Goal: Information Seeking & Learning: Compare options

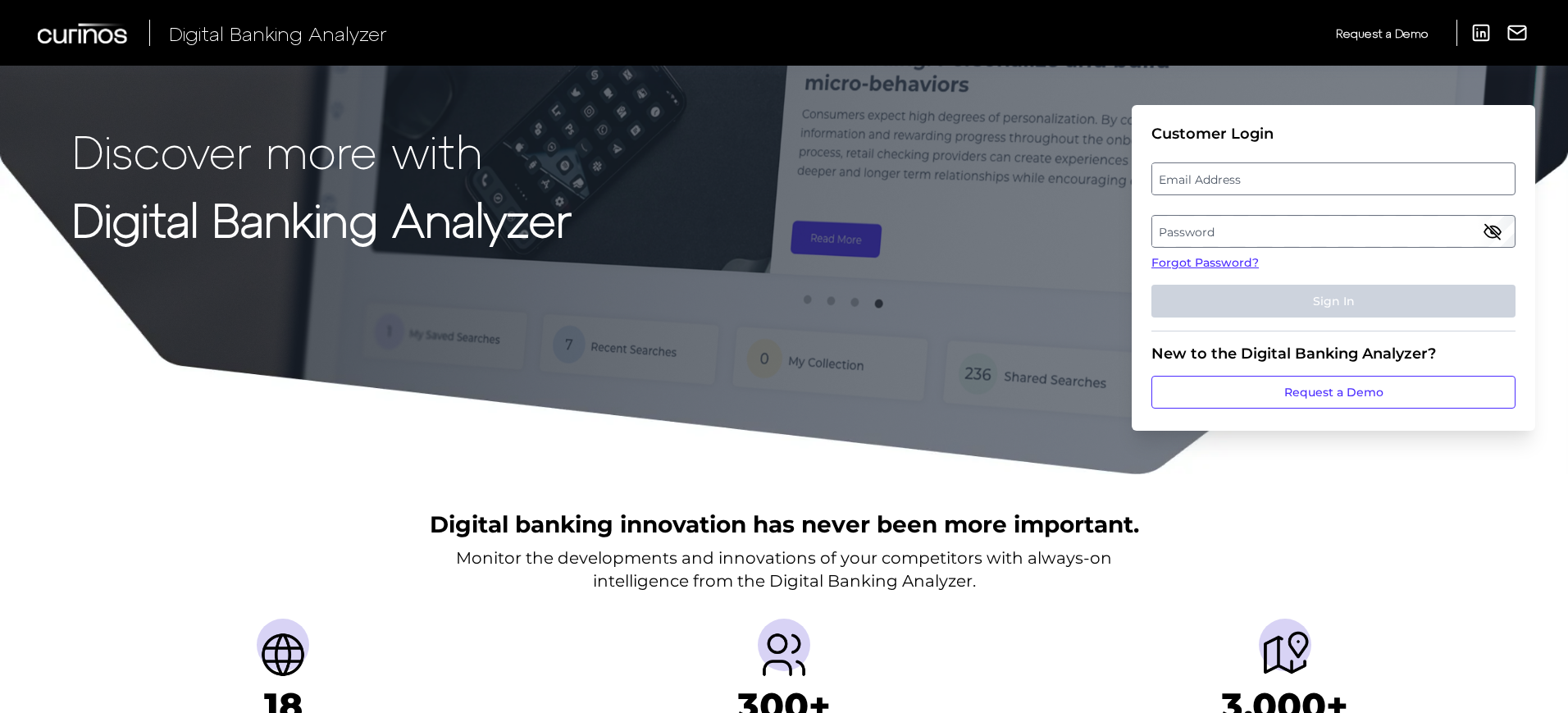
click at [1179, 234] on label "Password" at bounding box center [1333, 232] width 361 height 30
click at [1222, 185] on label "Email Address" at bounding box center [1333, 179] width 361 height 30
click at [1222, 185] on input "email" at bounding box center [1333, 178] width 364 height 32
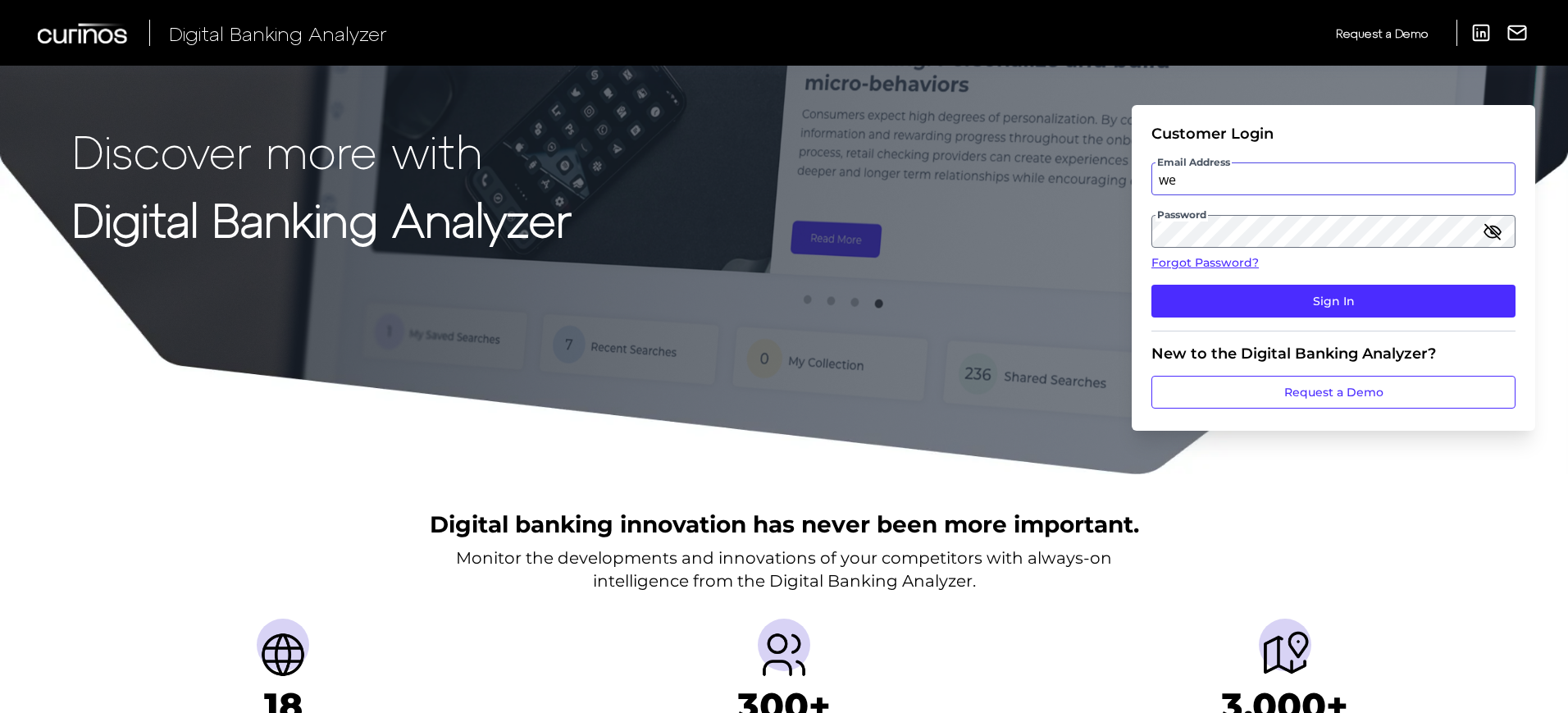
type input "w"
type input "diana.nieman@bmo.com"
click at [1151, 285] on button "Sign In" at bounding box center [1333, 301] width 364 height 32
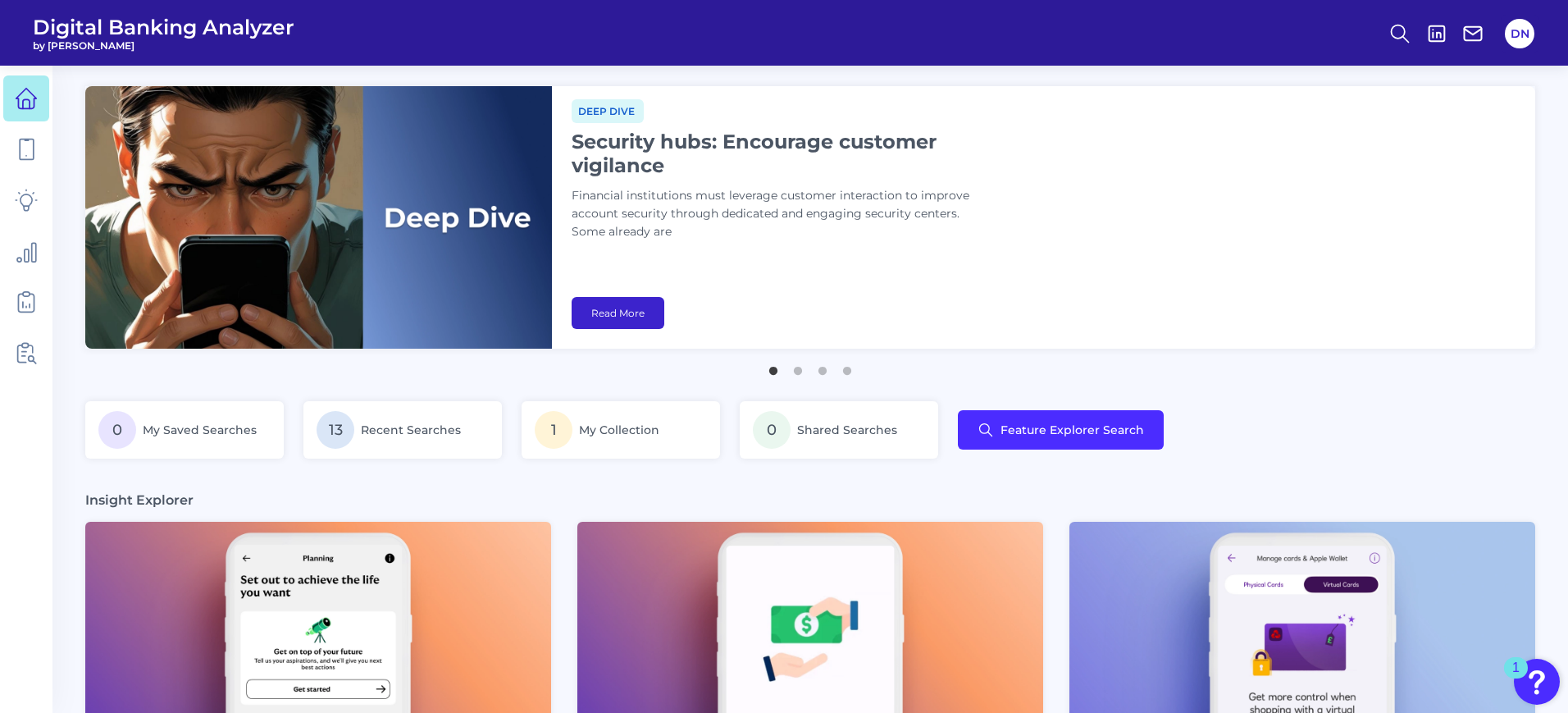
click at [611, 313] on link "Read More" at bounding box center [618, 313] width 93 height 32
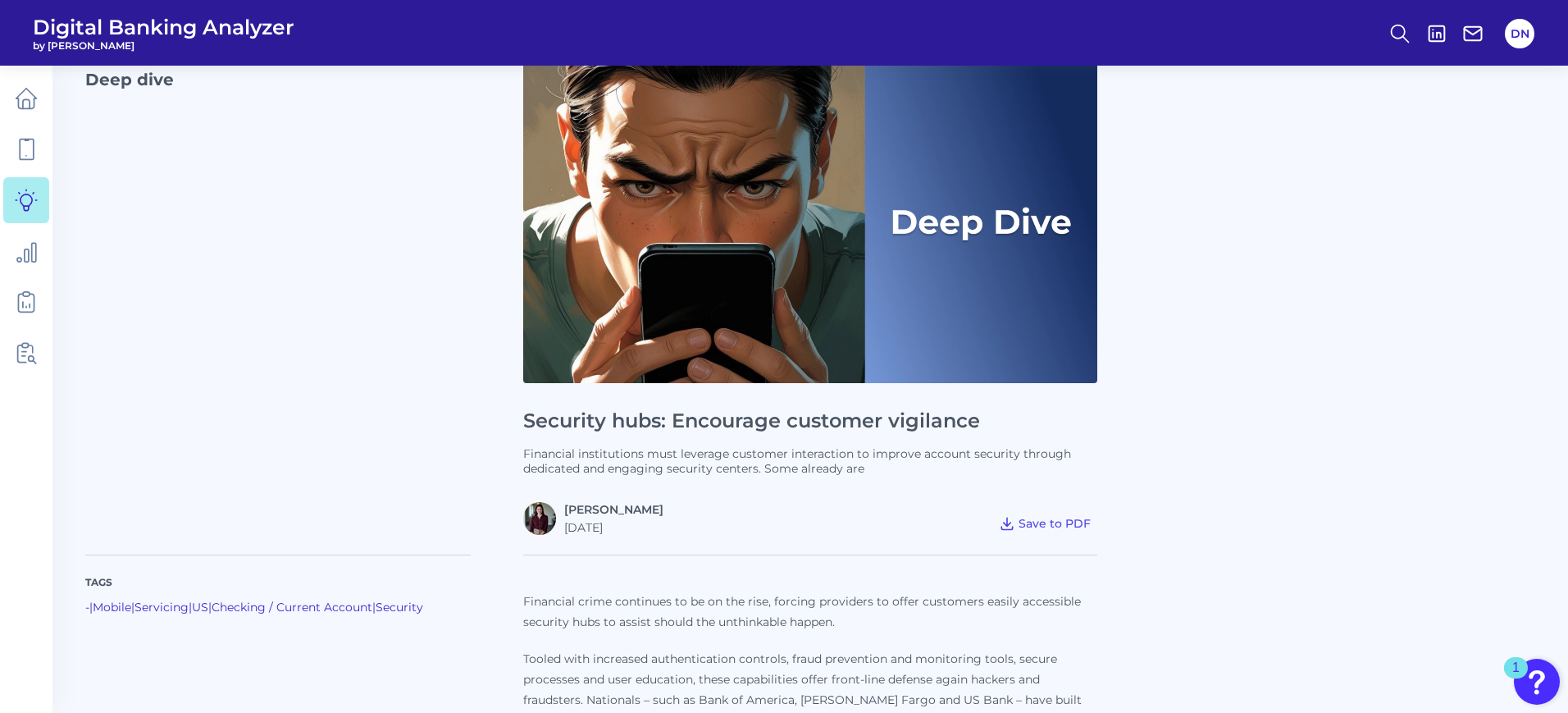
scroll to position [103, 0]
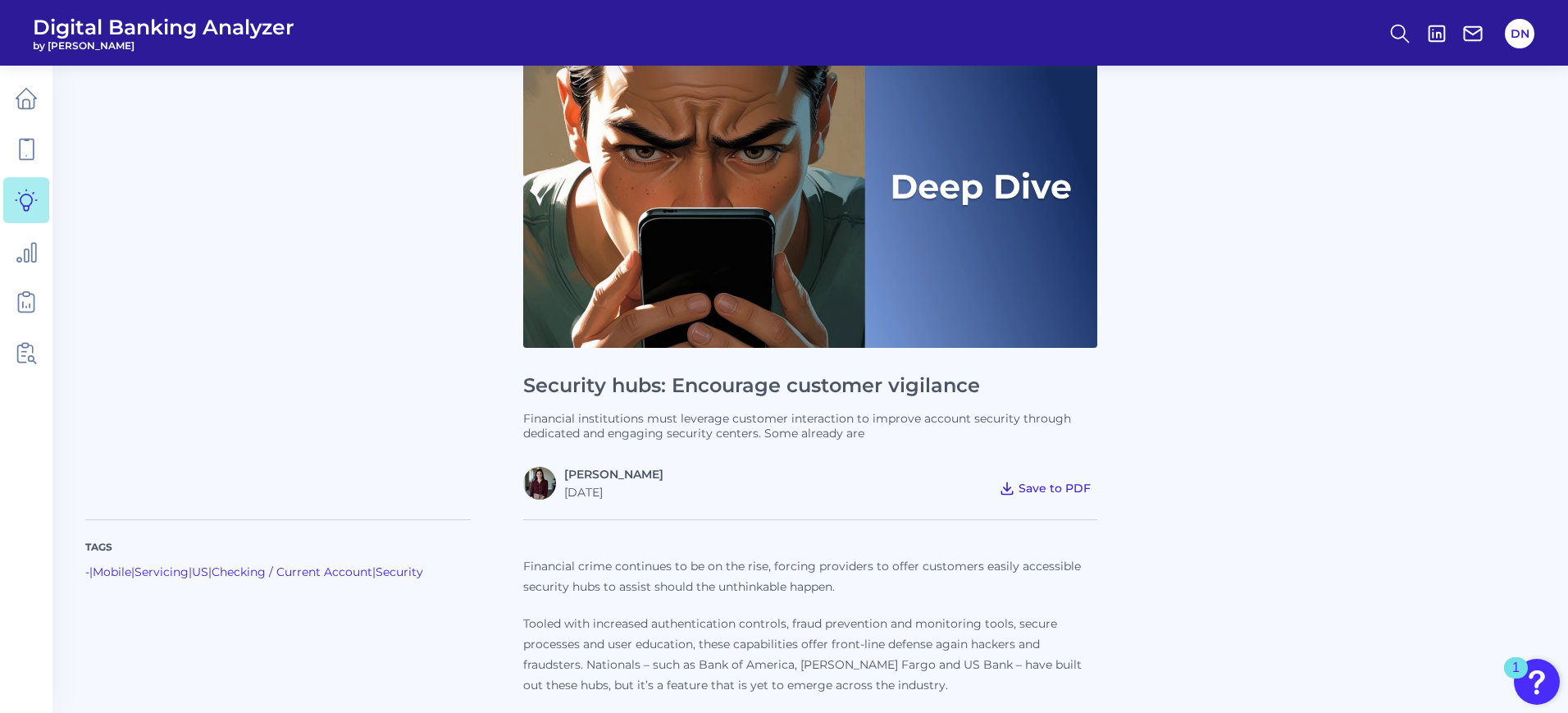
click at [1039, 489] on span "Save to PDF" at bounding box center [1055, 488] width 72 height 15
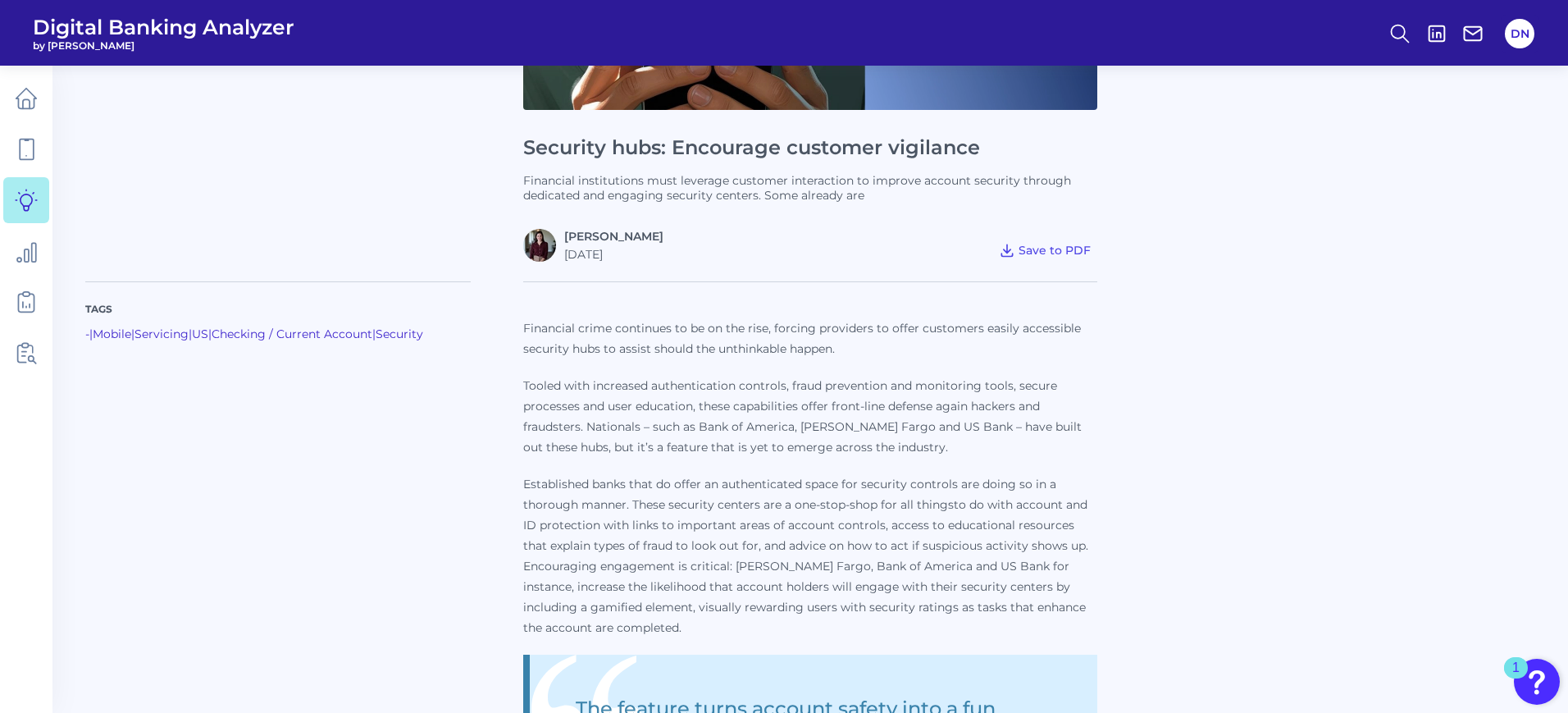
scroll to position [0, 0]
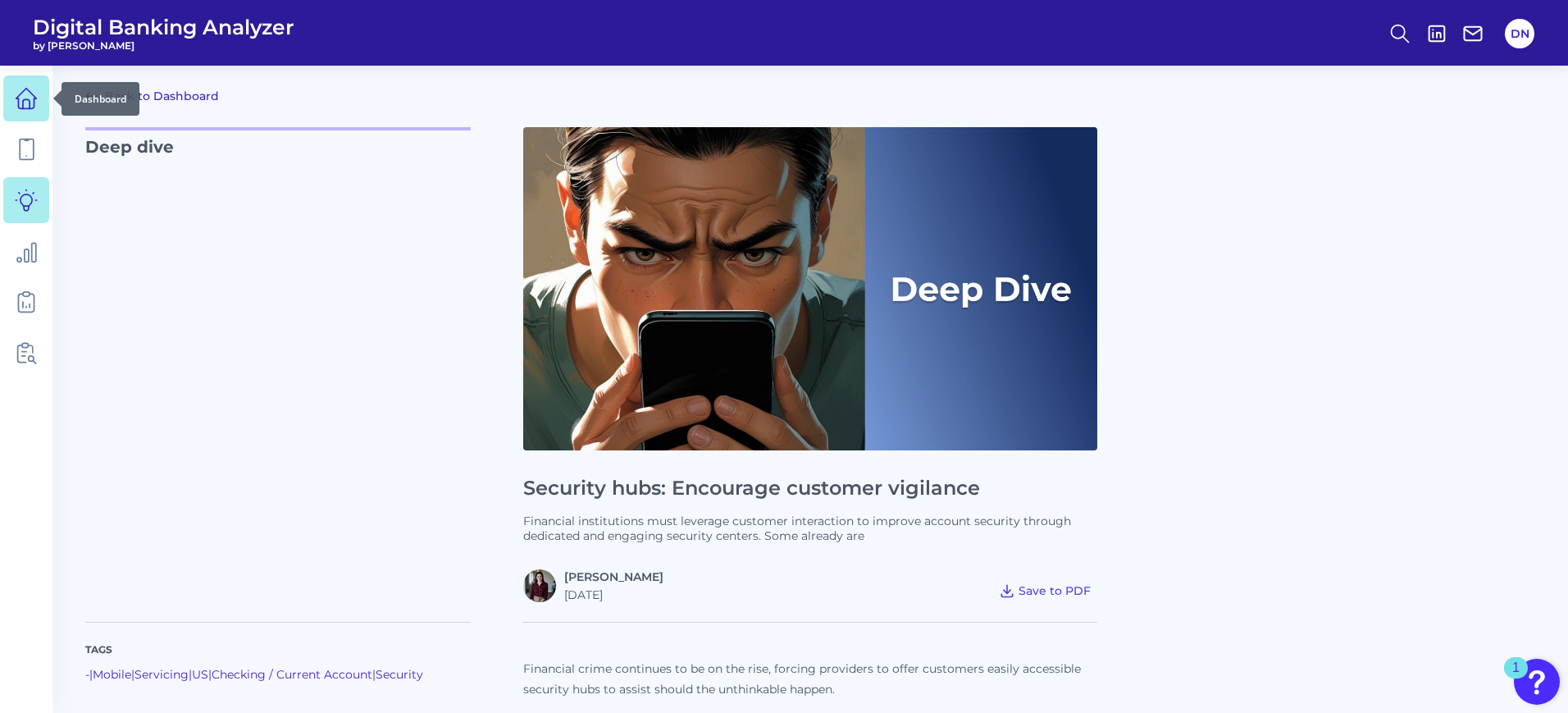
click at [22, 104] on icon at bounding box center [26, 98] width 23 height 23
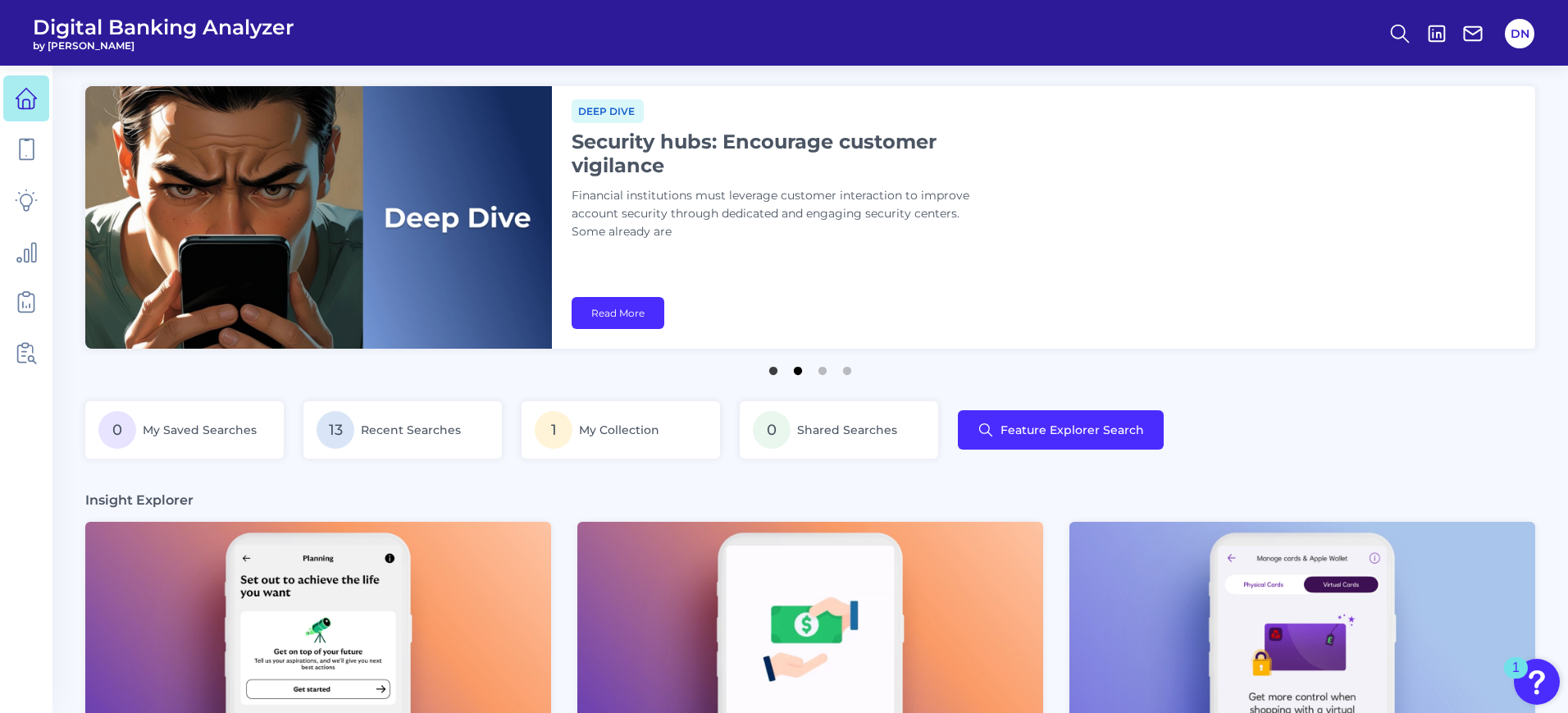
click at [799, 371] on button "2" at bounding box center [798, 367] width 17 height 17
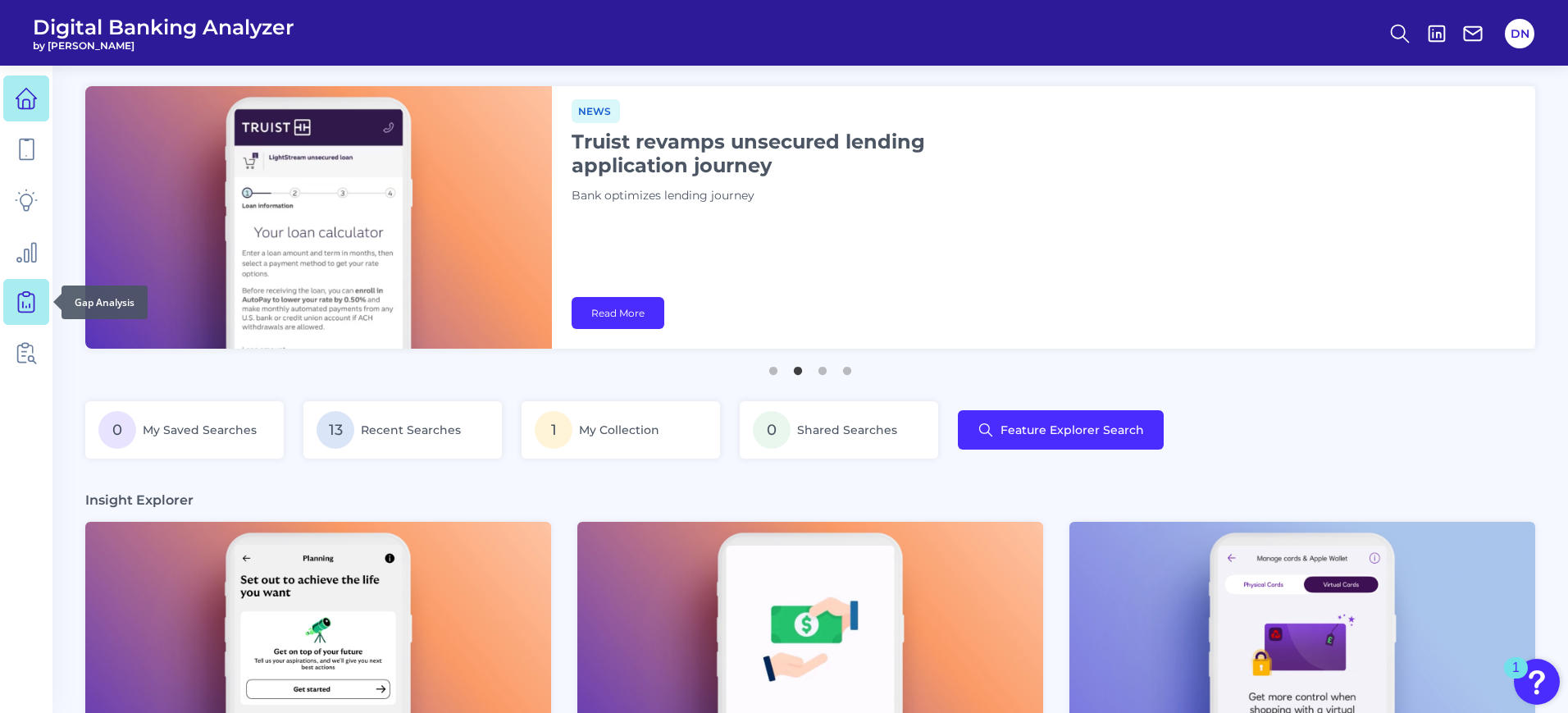
click at [25, 302] on icon at bounding box center [26, 302] width 23 height 23
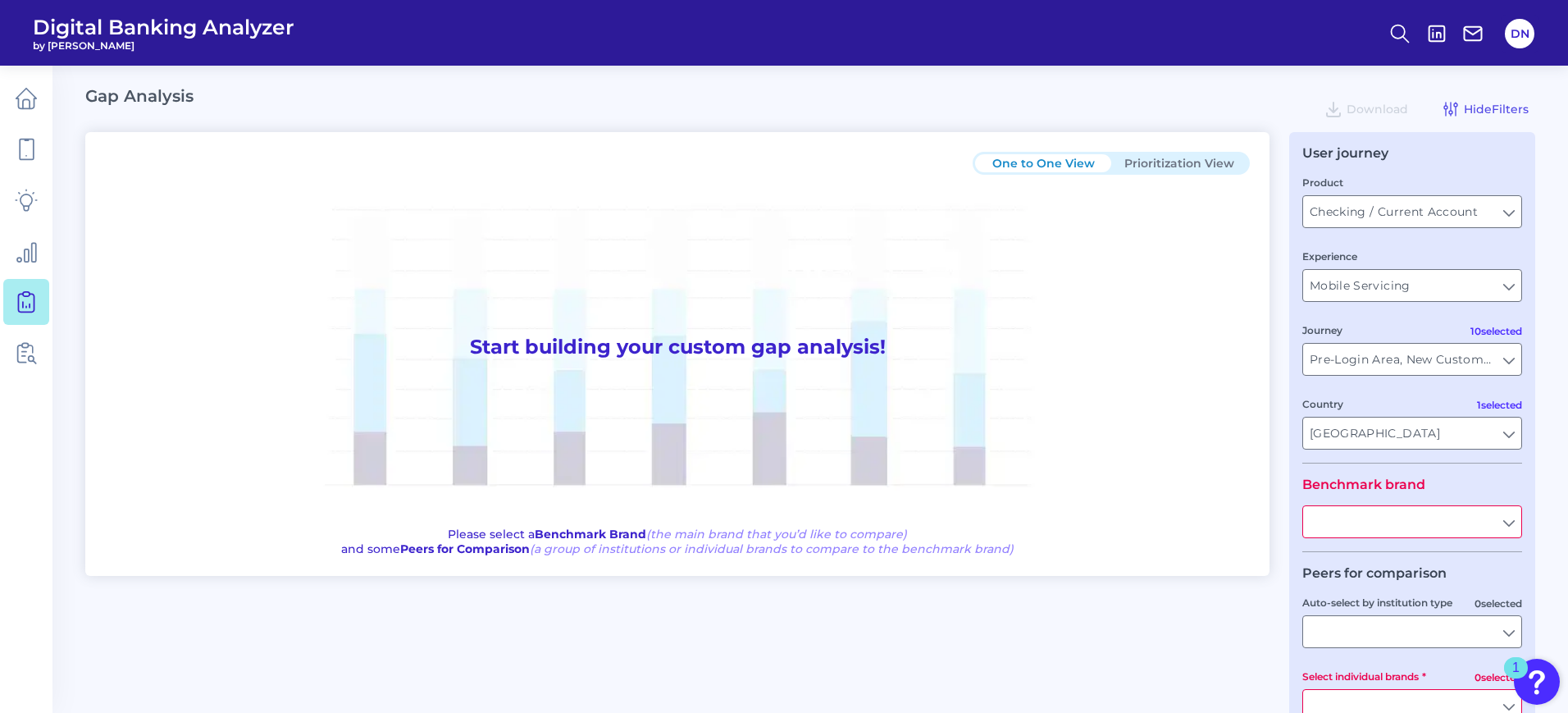
type input "All Countries"
type input "All Journeys"
click at [1174, 159] on button "Prioritization View" at bounding box center [1179, 163] width 136 height 18
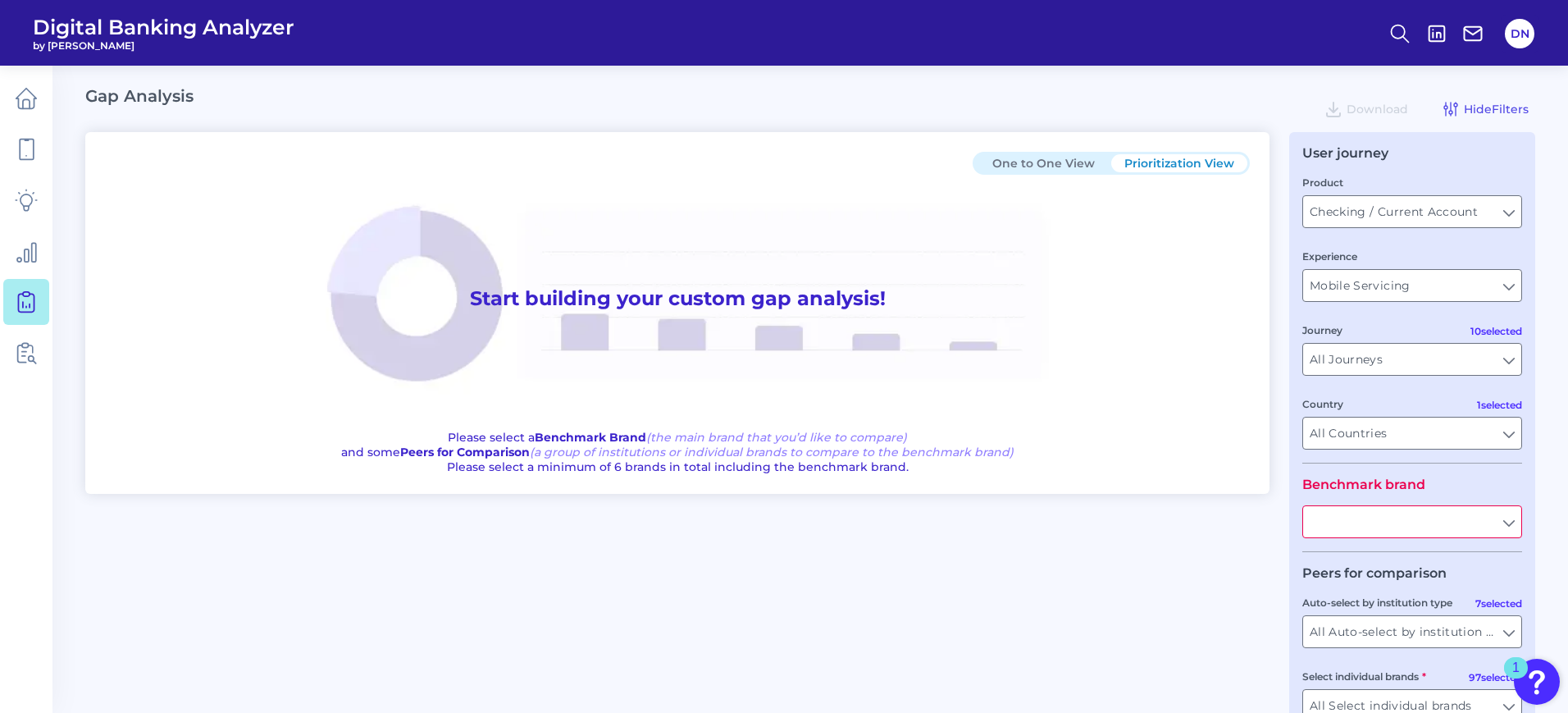
click at [1504, 525] on input "text" at bounding box center [1412, 522] width 218 height 32
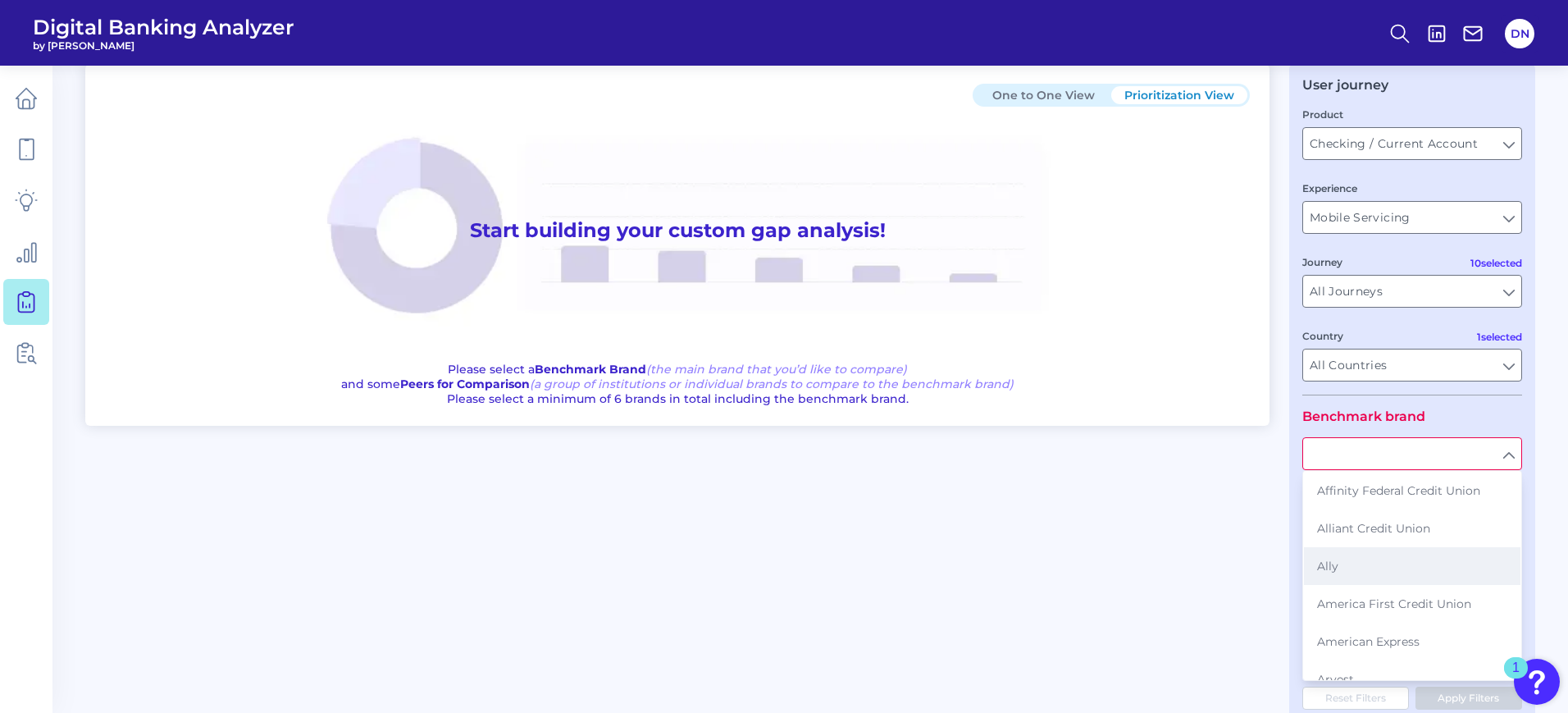
scroll to position [103, 0]
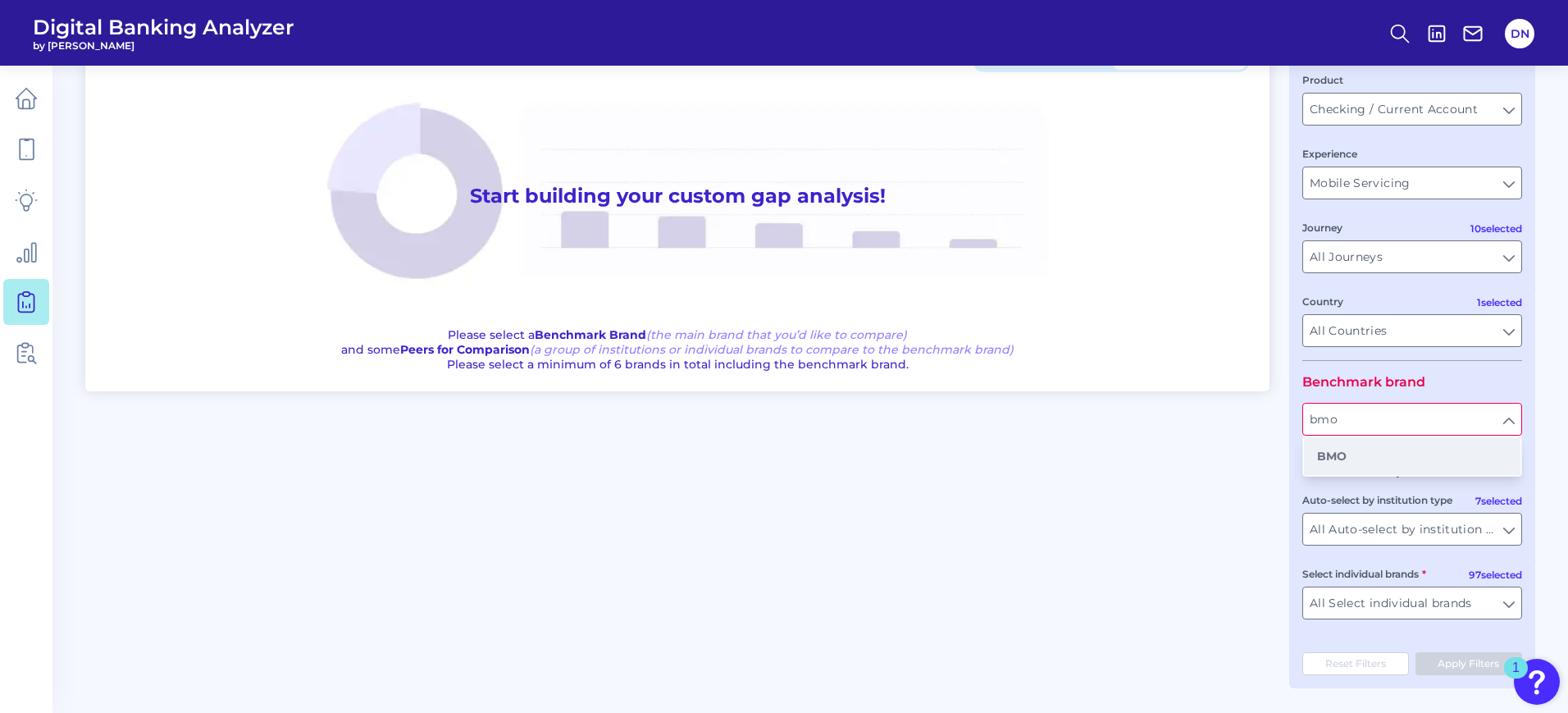
click at [1336, 452] on b "BMO" at bounding box center [1332, 456] width 30 height 15
type input "BMO"
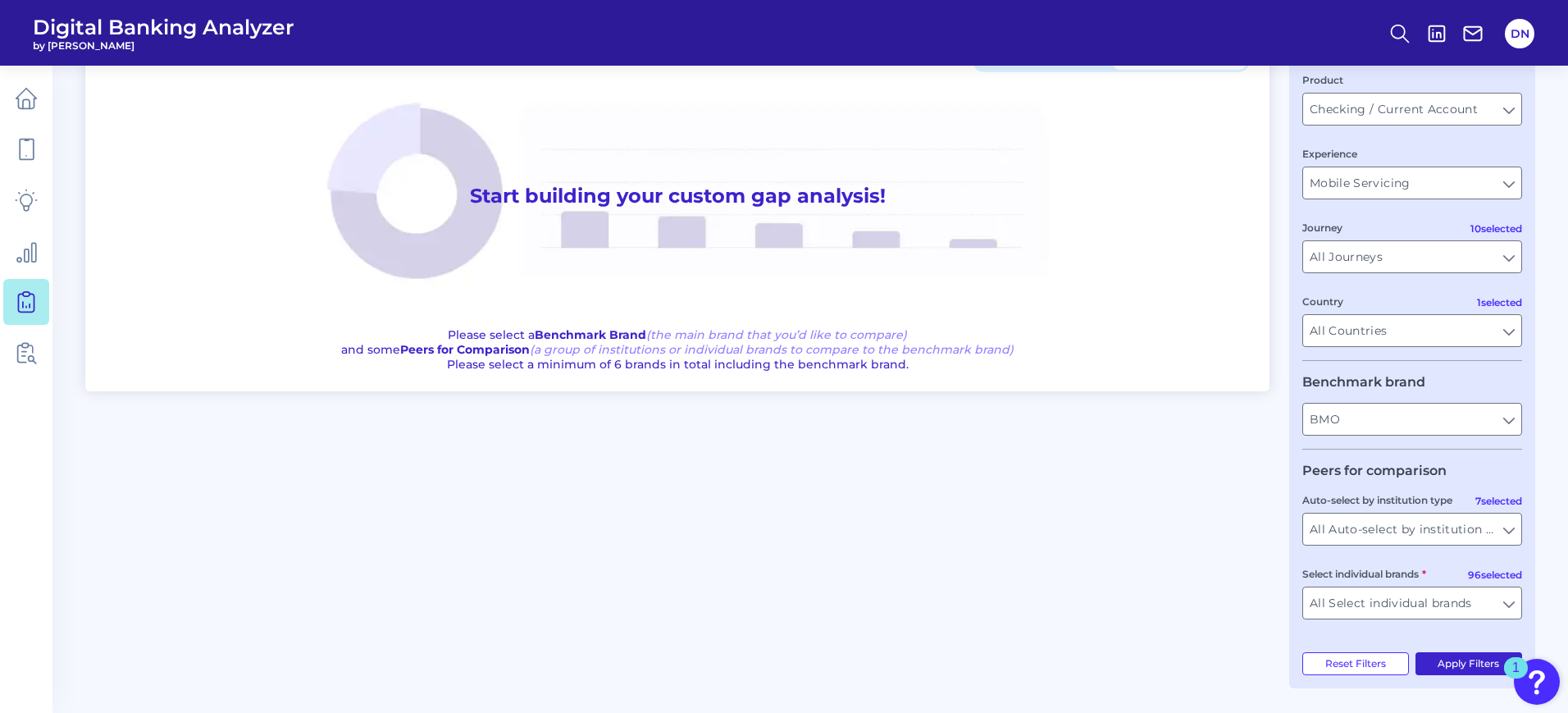
click at [1473, 665] on button "Apply Filters" at bounding box center [1469, 664] width 108 height 23
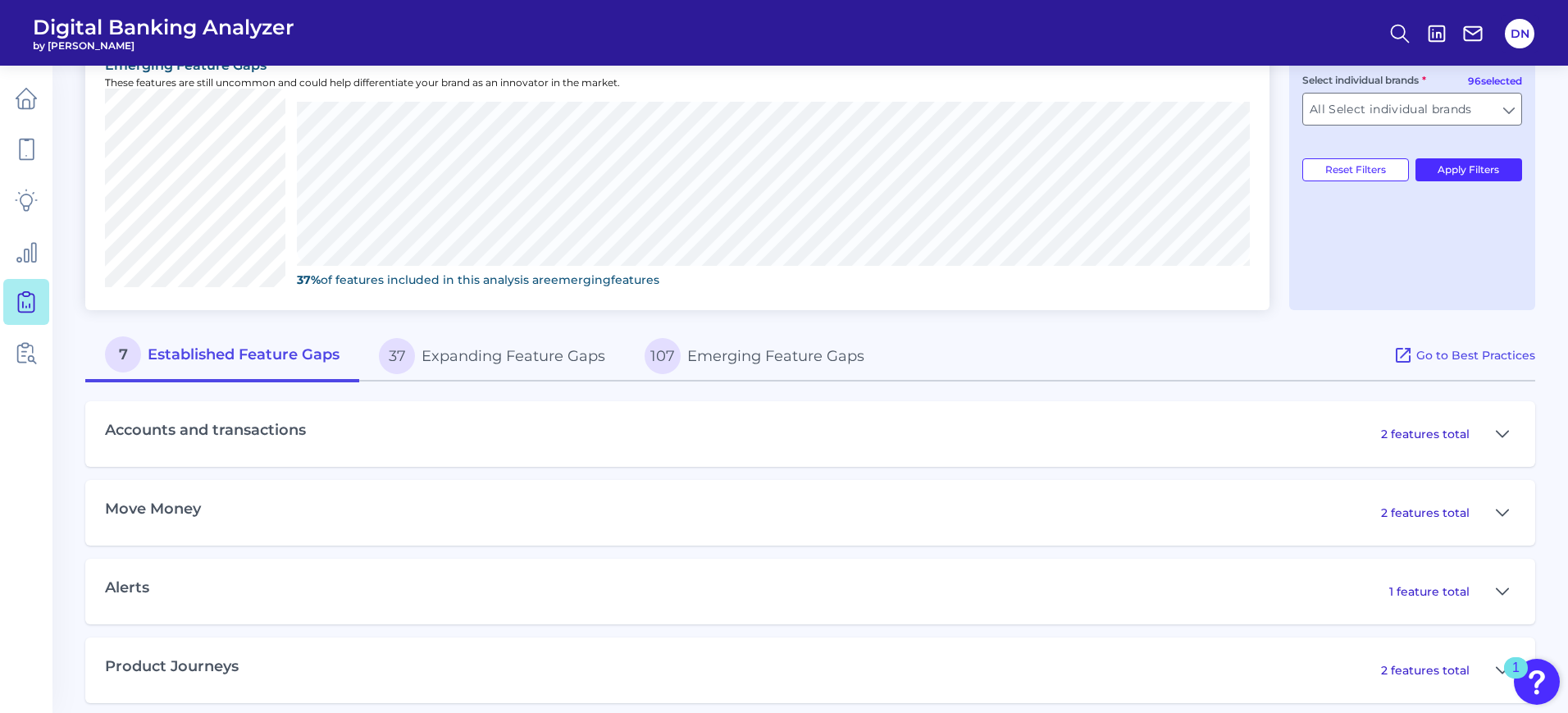
scroll to position [611, 0]
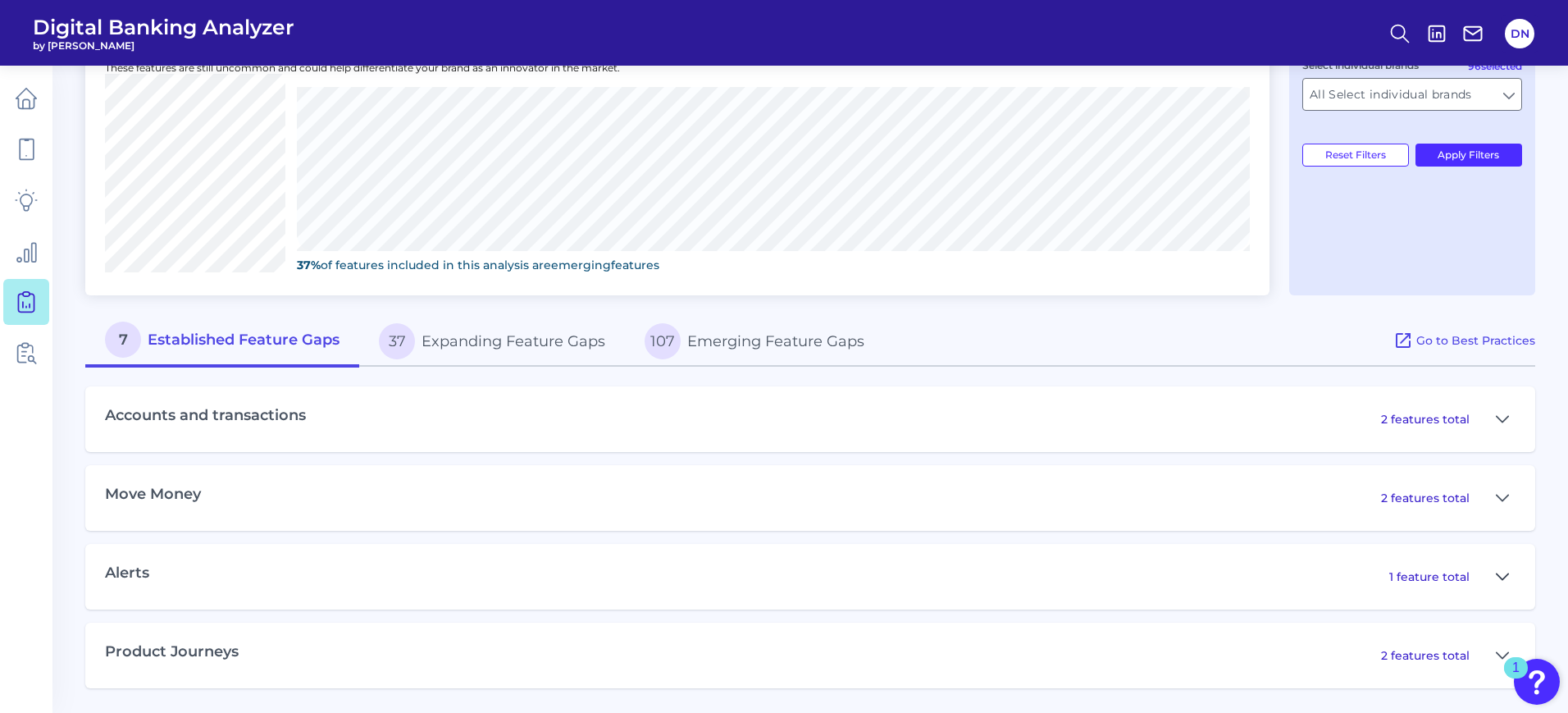
click at [1505, 571] on icon at bounding box center [1502, 576] width 13 height 19
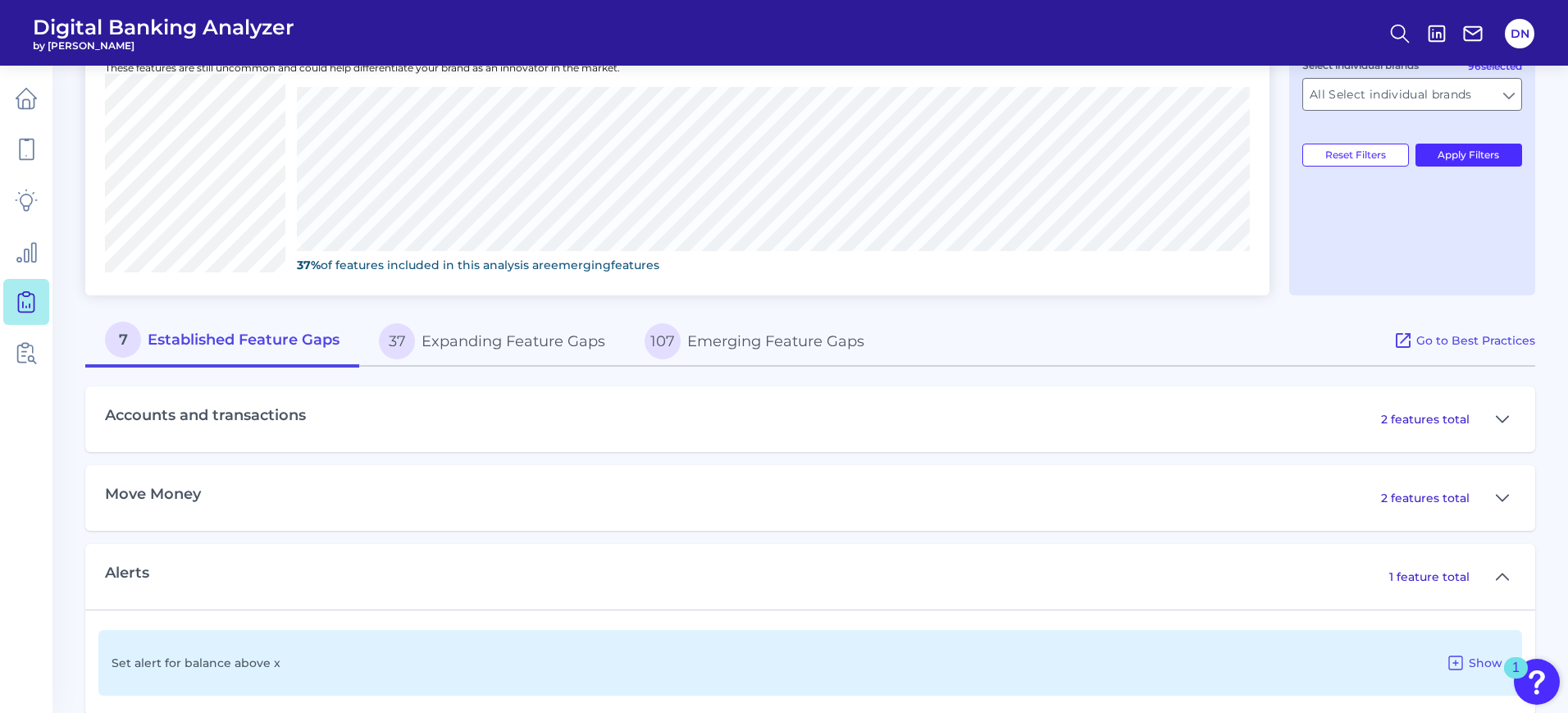
scroll to position [717, 0]
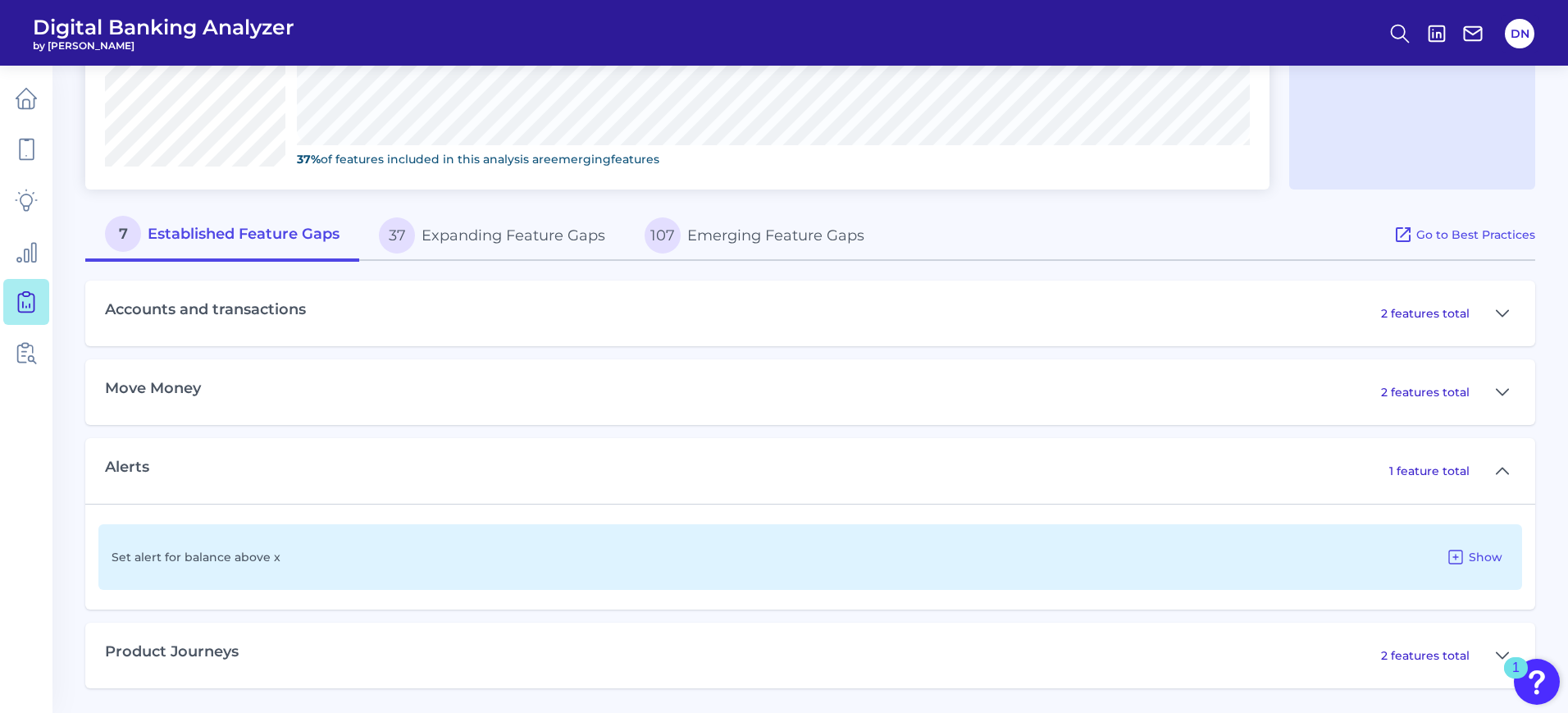
click at [519, 232] on button "37 Expanding Feature Gaps" at bounding box center [492, 235] width 266 height 53
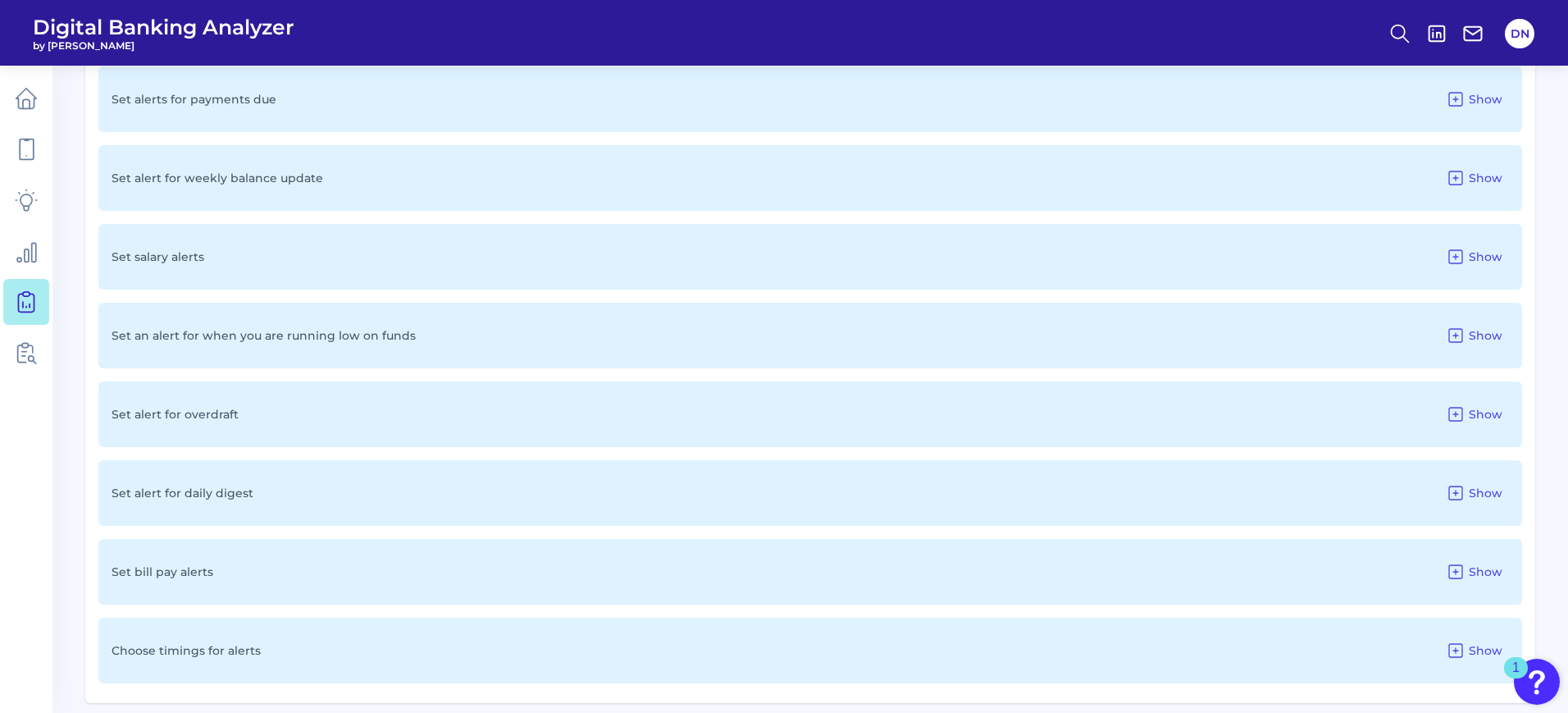
scroll to position [1435, 0]
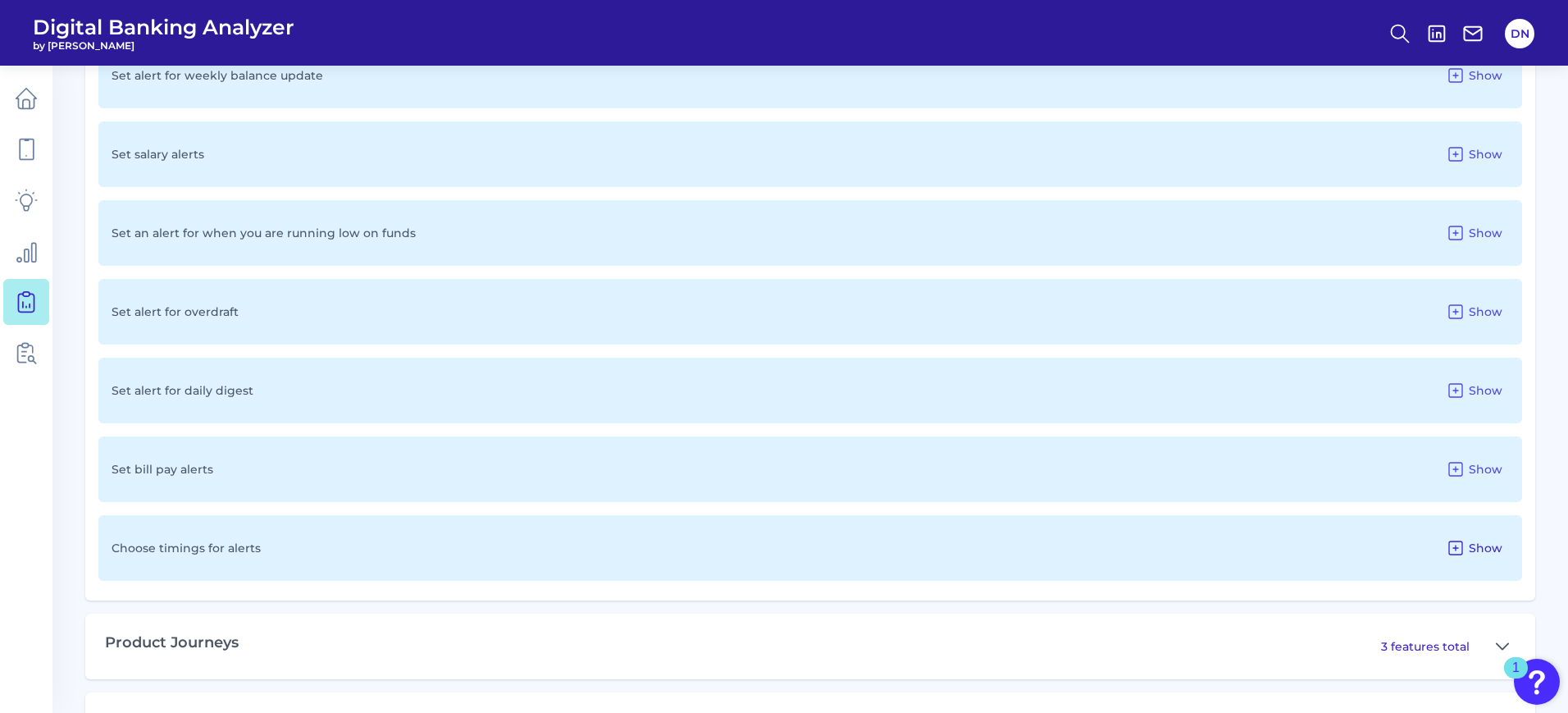
click at [1474, 546] on span "Show" at bounding box center [1486, 547] width 33 height 15
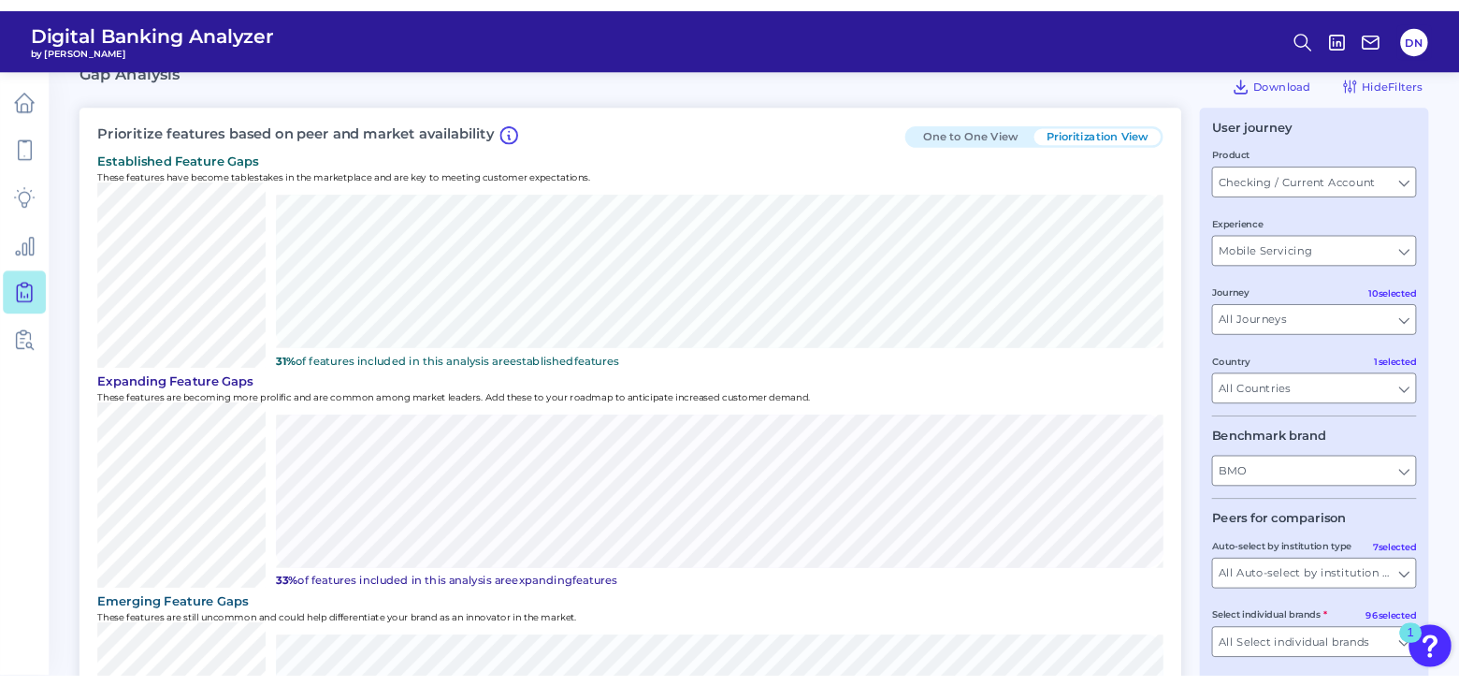
scroll to position [0, 0]
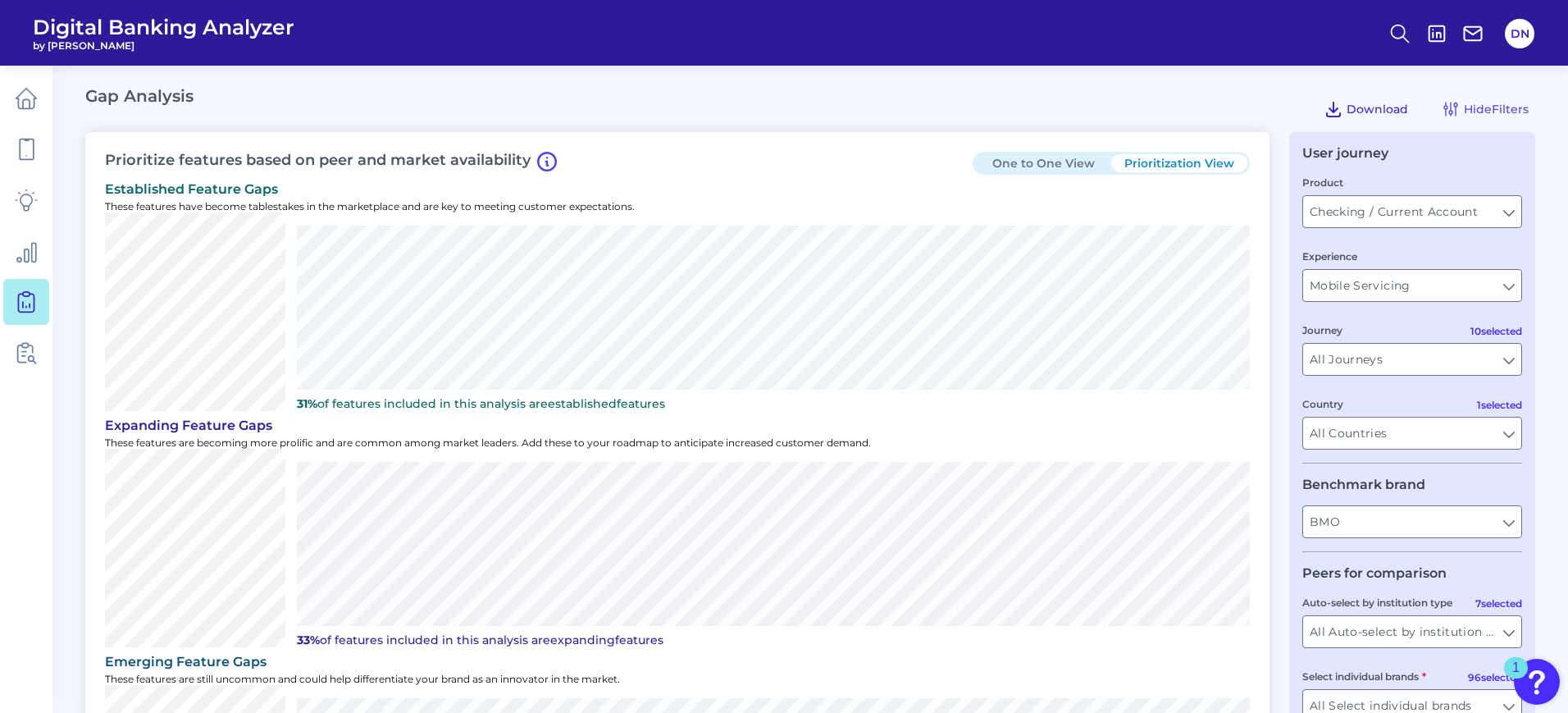
click at [1366, 116] on span "Download" at bounding box center [1378, 109] width 61 height 15
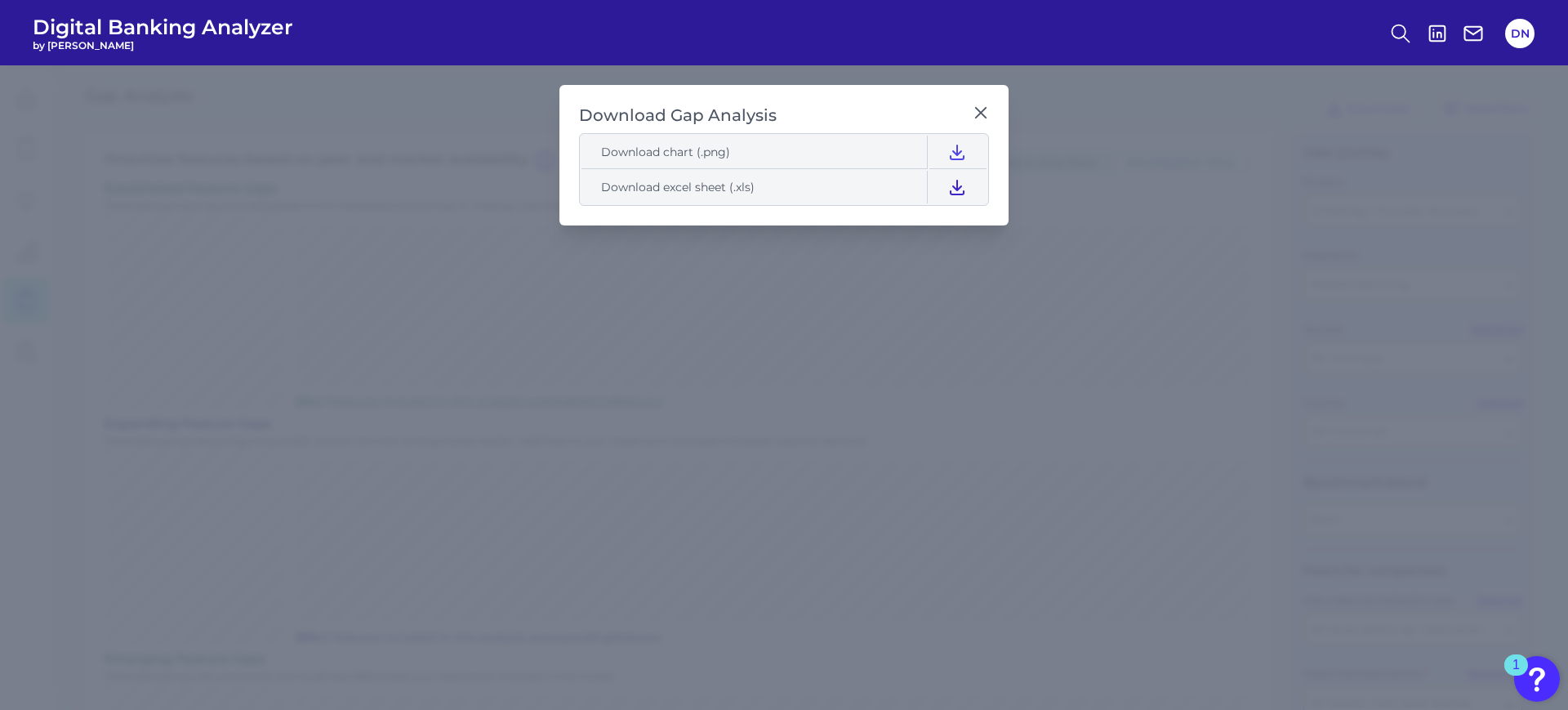
click at [968, 195] on button at bounding box center [957, 186] width 56 height 32
click at [982, 105] on icon at bounding box center [980, 113] width 17 height 17
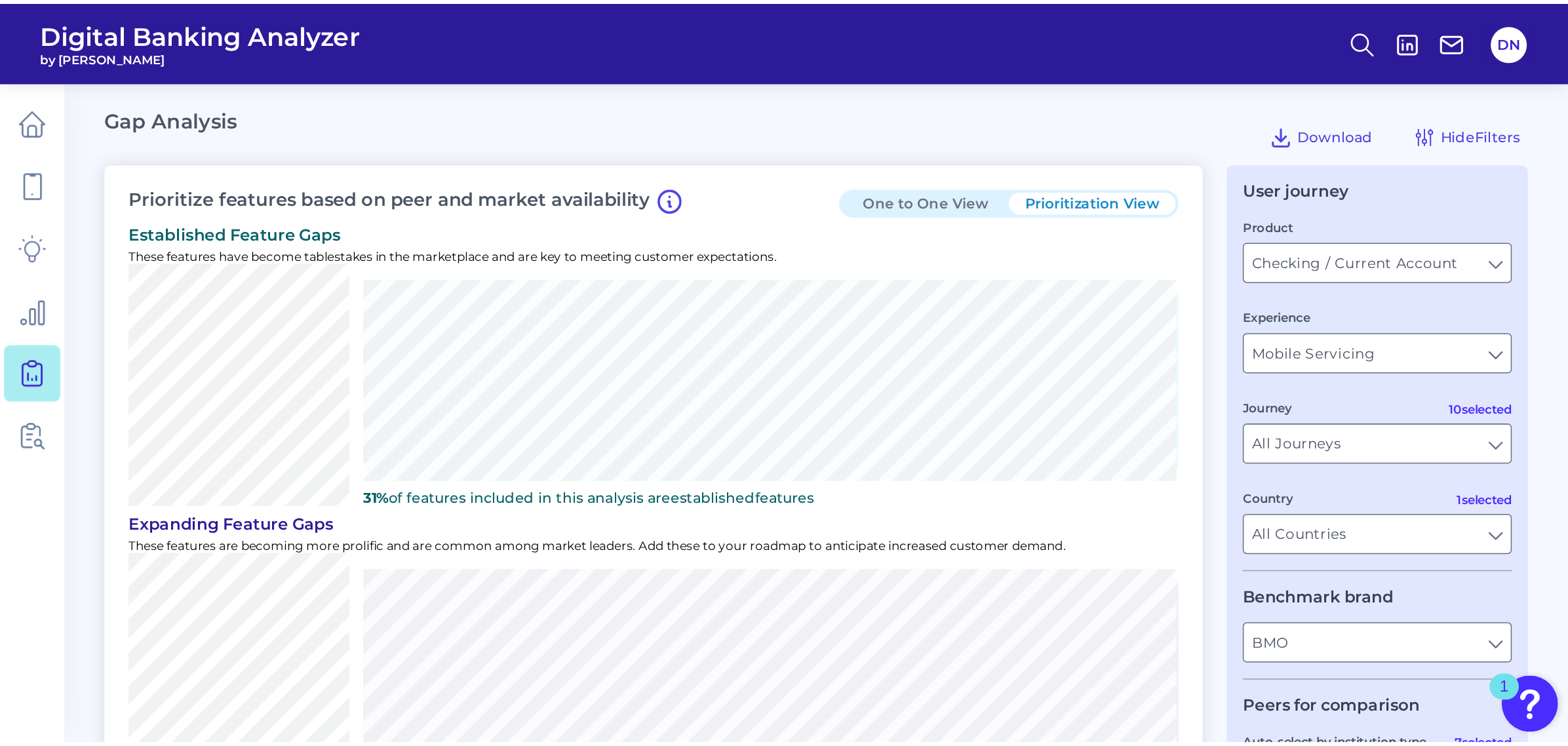
scroll to position [748, 0]
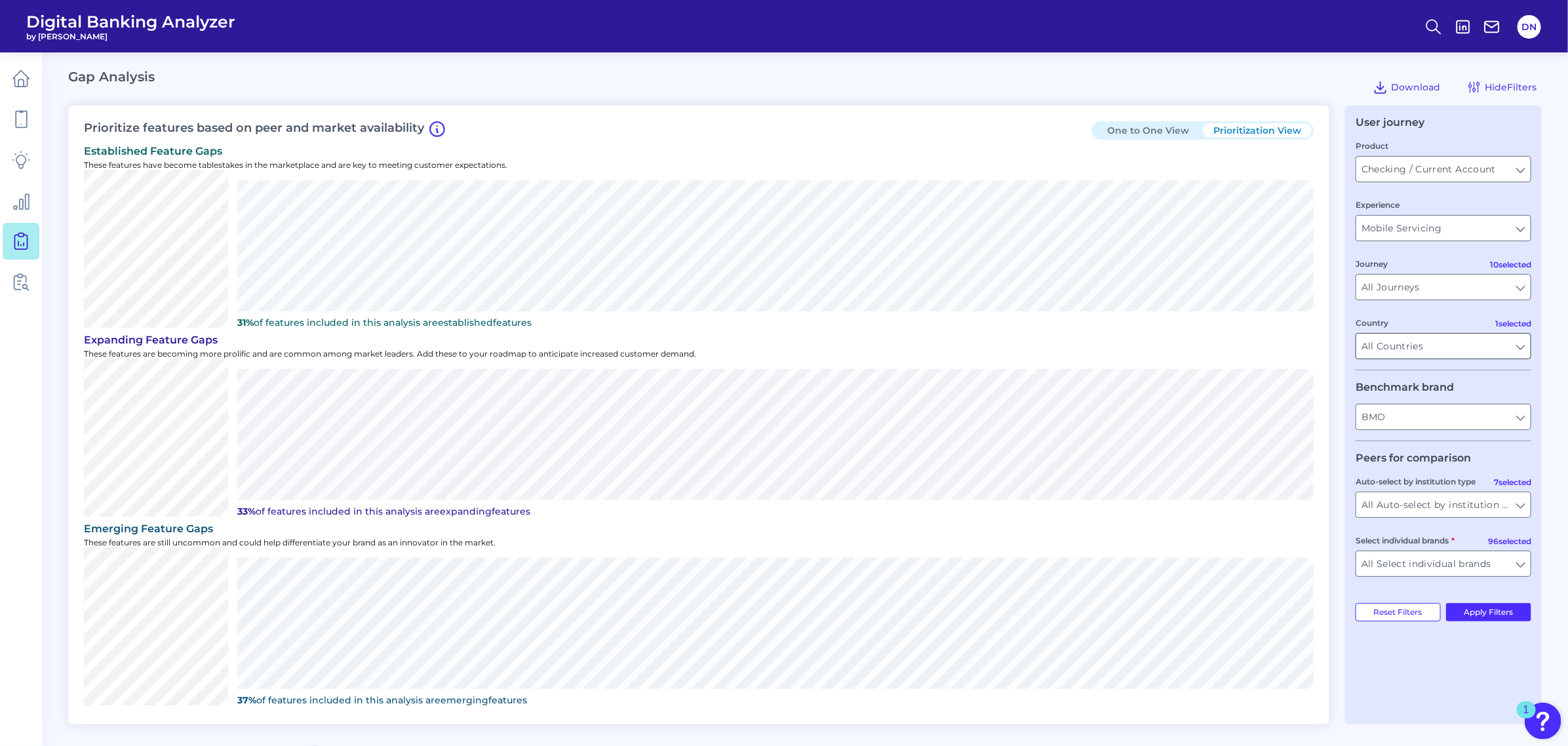
click at [1253, 349] on input "All Countries" at bounding box center [1443, 346] width 175 height 25
click at [1253, 349] on input "Country" at bounding box center [1443, 346] width 175 height 25
type input "All Countries"
click at [1007, 76] on div "Gap Analysis Download Hide Filters" at bounding box center [805, 87] width 1473 height 36
click at [1253, 81] on icon at bounding box center [1380, 87] width 15 height 15
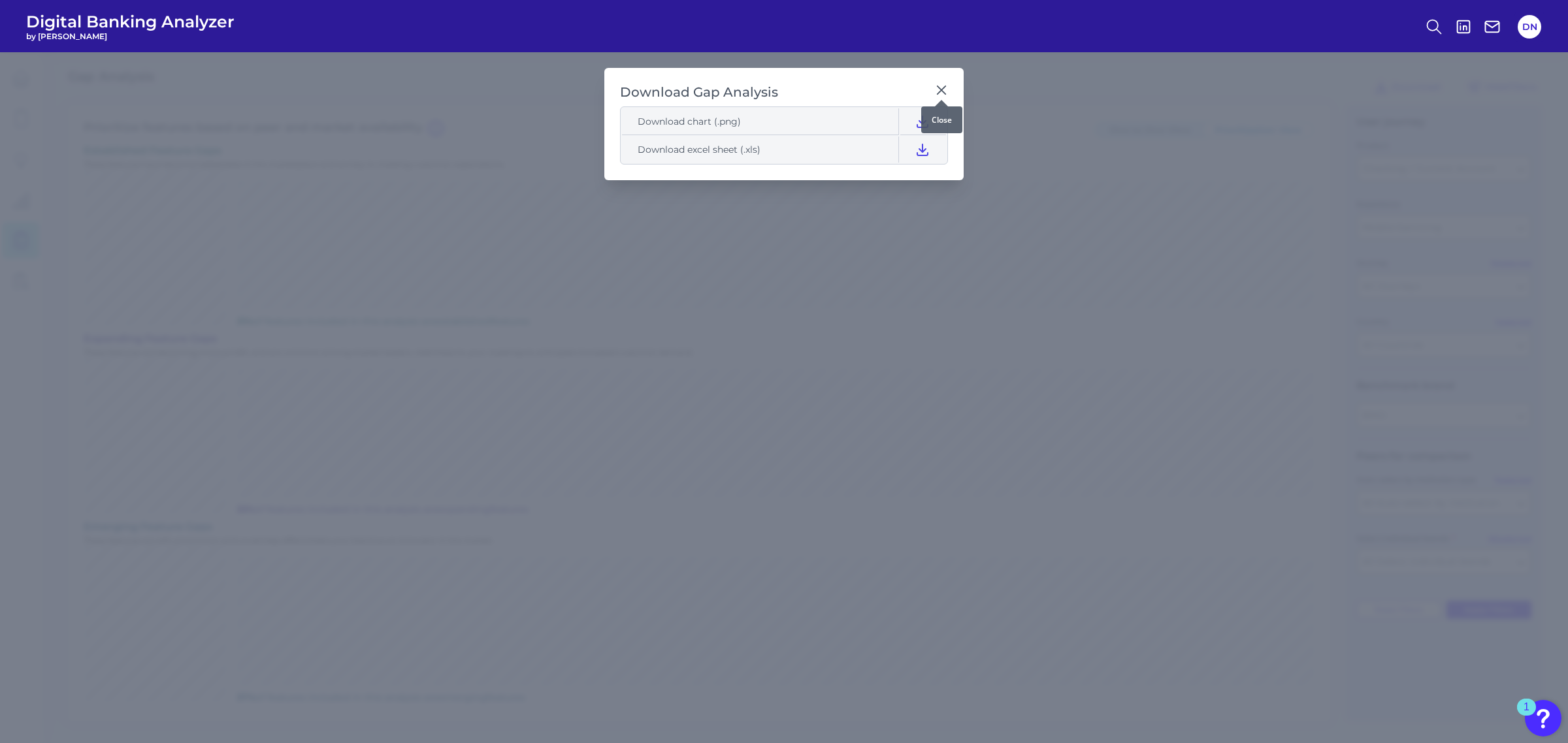
click at [939, 91] on icon at bounding box center [941, 89] width 8 height 8
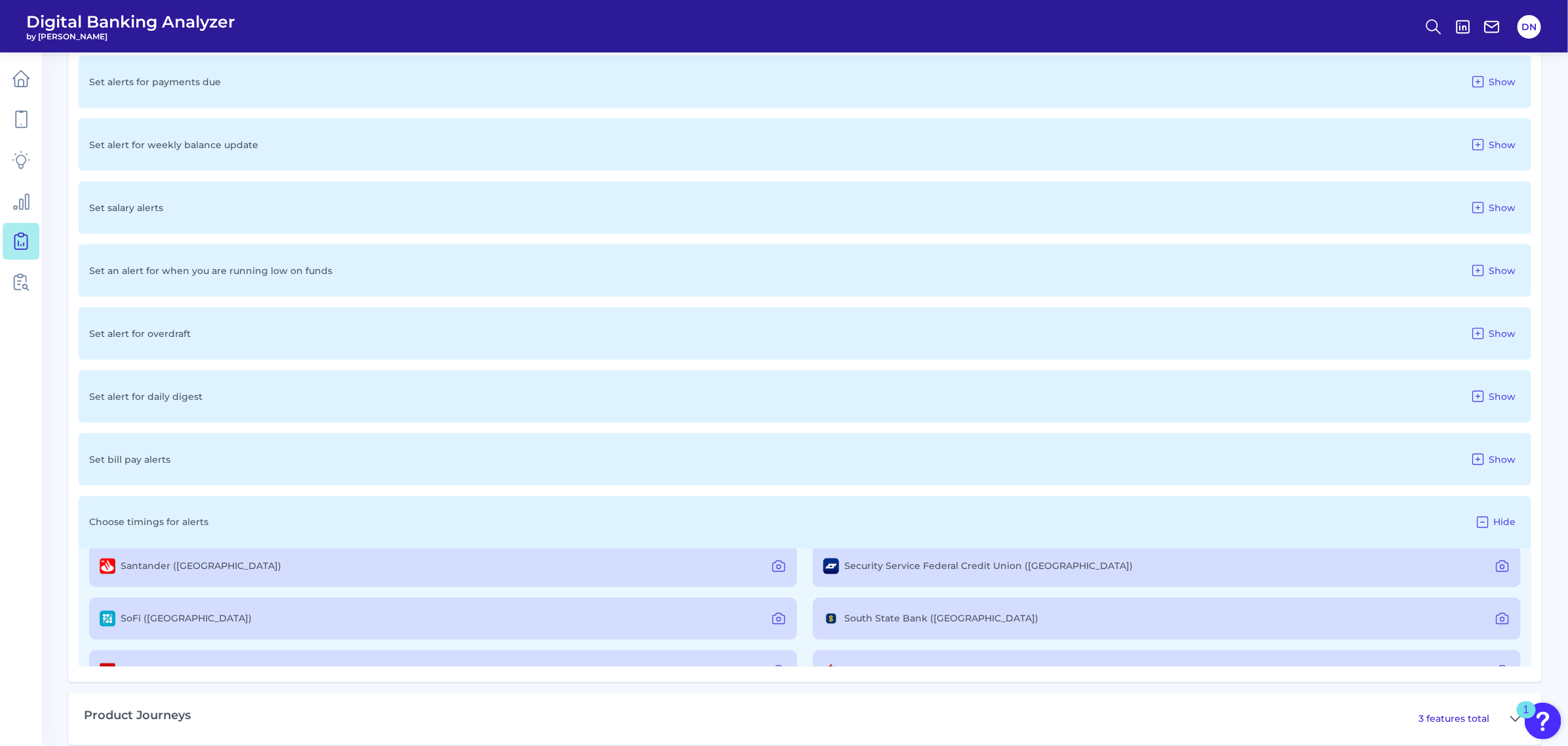
scroll to position [1066, 0]
click at [26, 123] on icon at bounding box center [21, 119] width 11 height 16
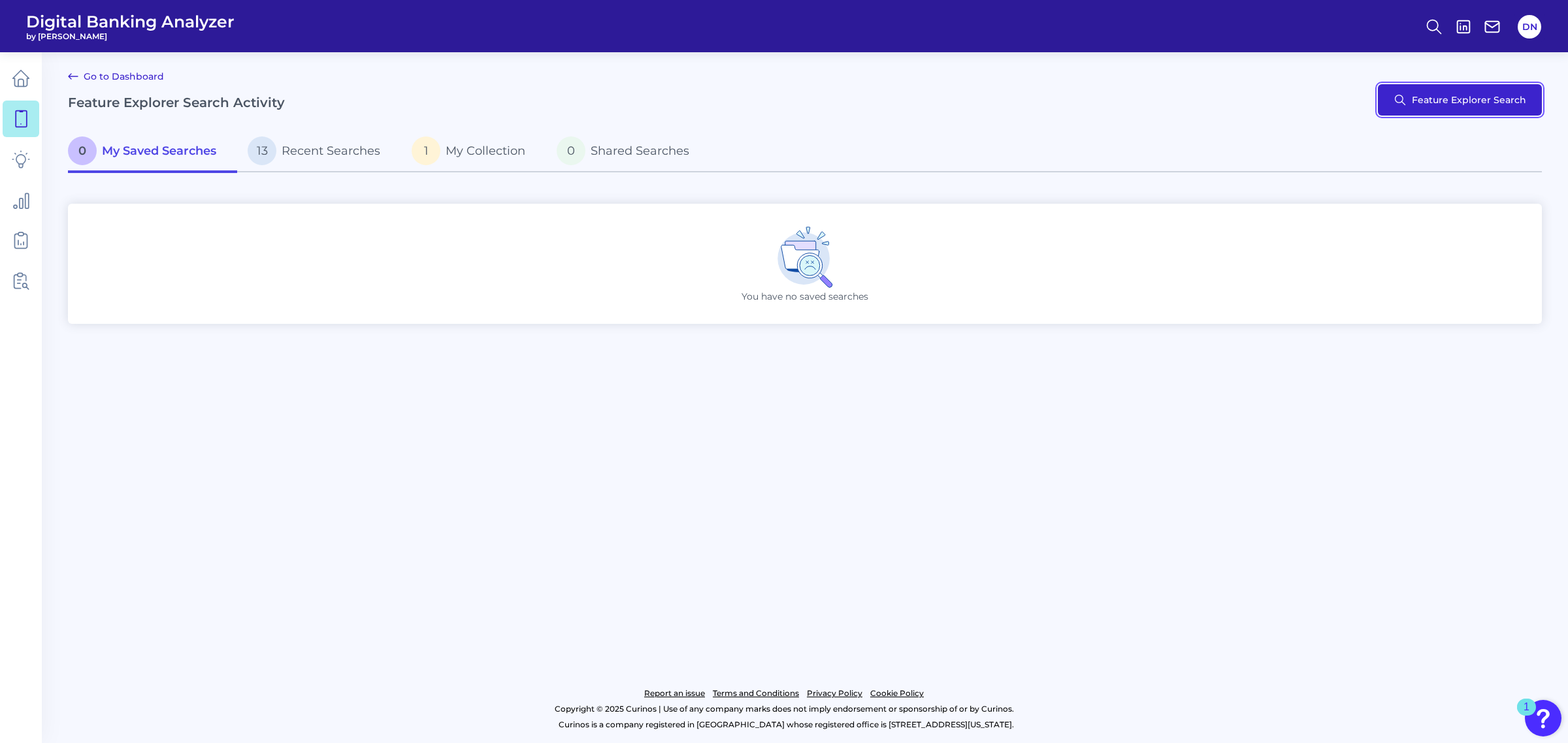
click at [1248, 112] on button "Feature Explorer Search" at bounding box center [1459, 100] width 164 height 31
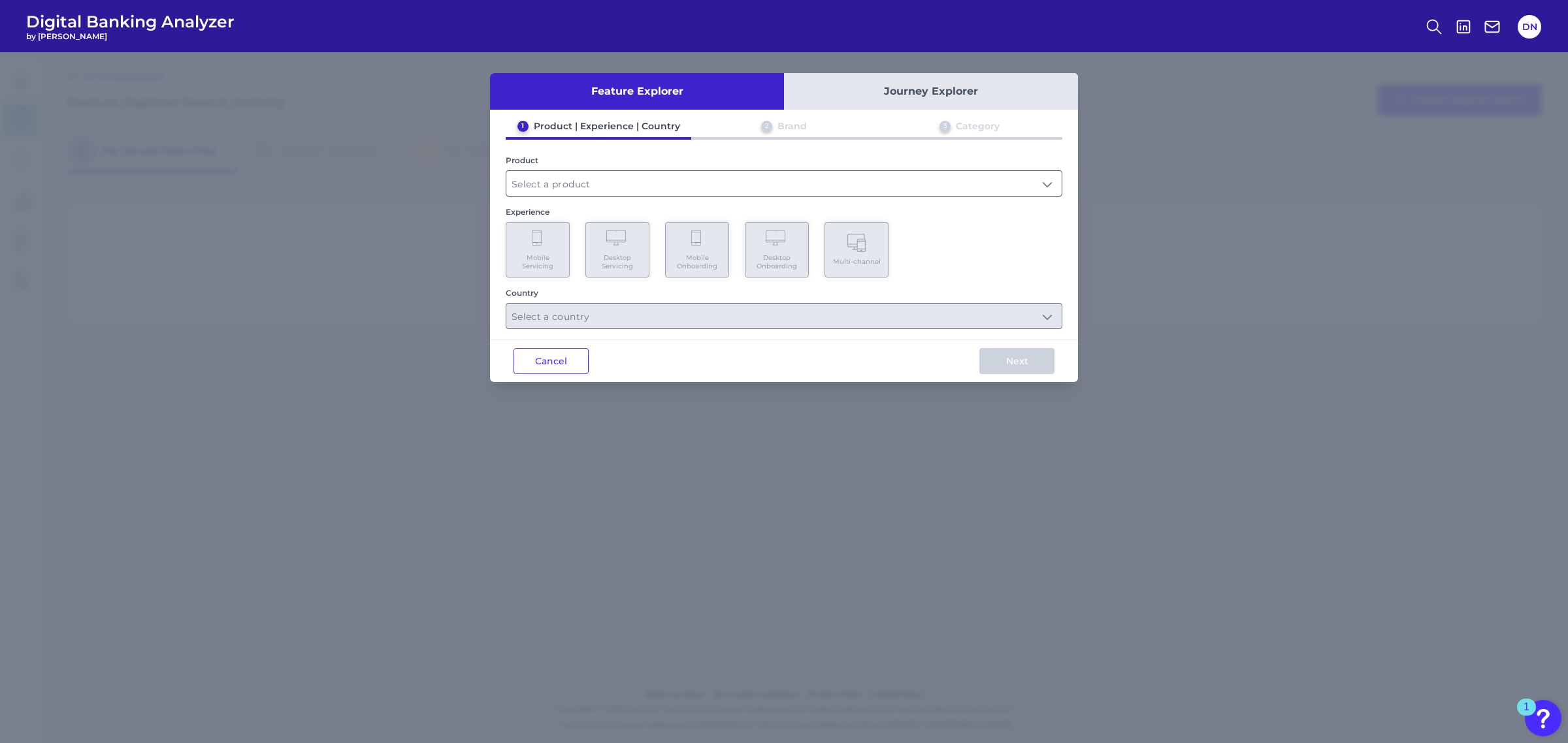
click at [739, 186] on input "text" at bounding box center [784, 184] width 555 height 25
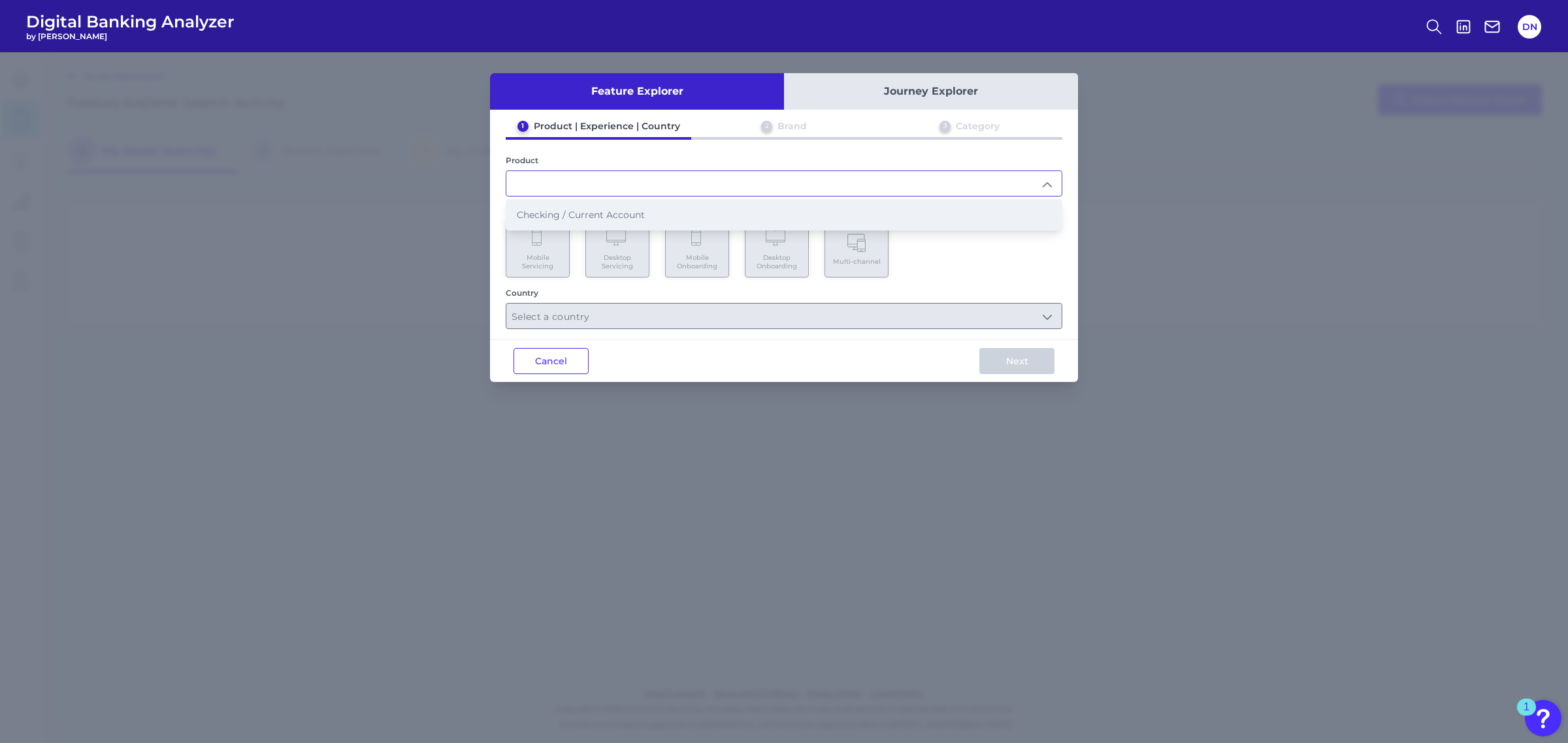
click at [636, 214] on span "Checking / Current Account" at bounding box center [580, 214] width 128 height 12
type input "Checking / Current Account"
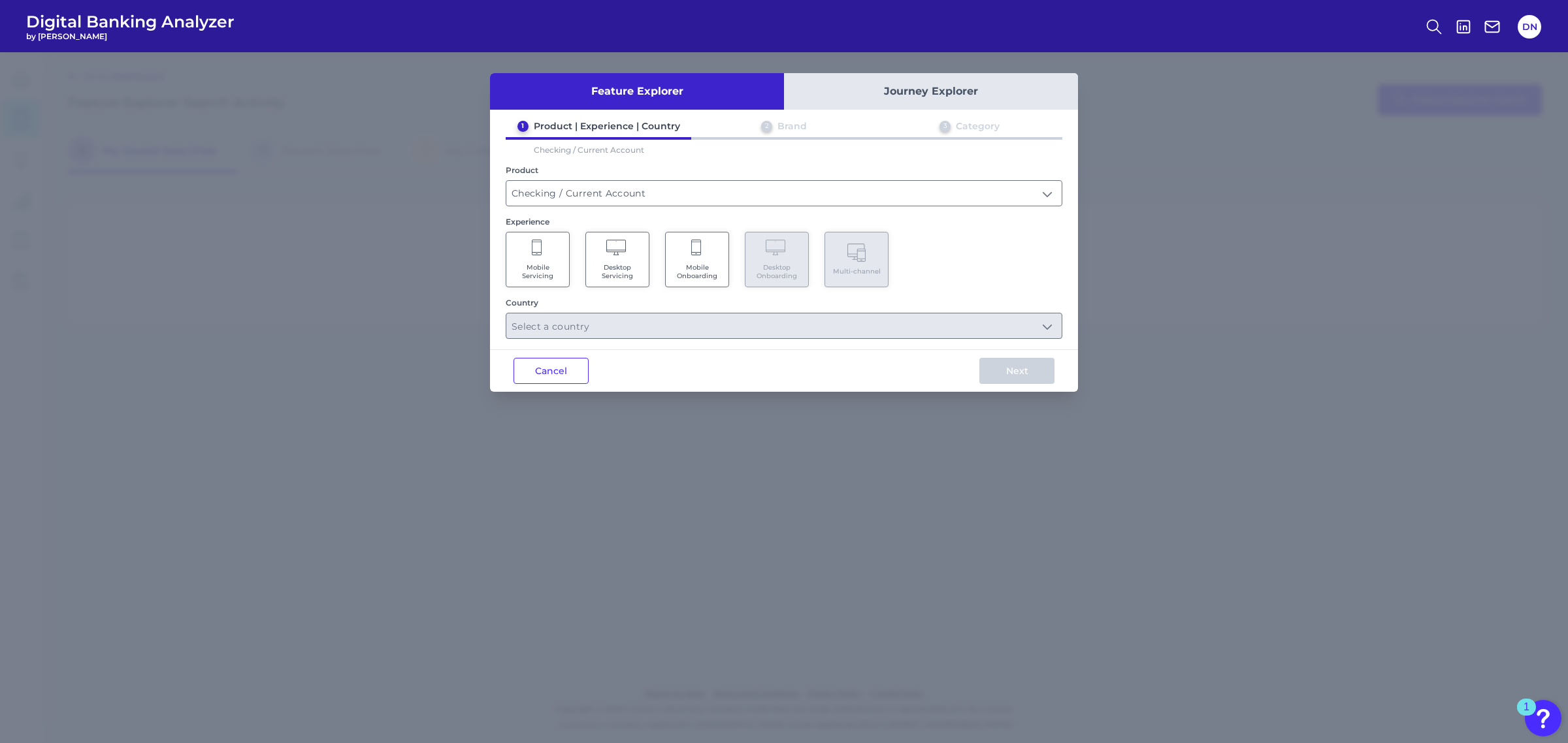
click at [542, 265] on span "Mobile Servicing" at bounding box center [537, 272] width 50 height 17
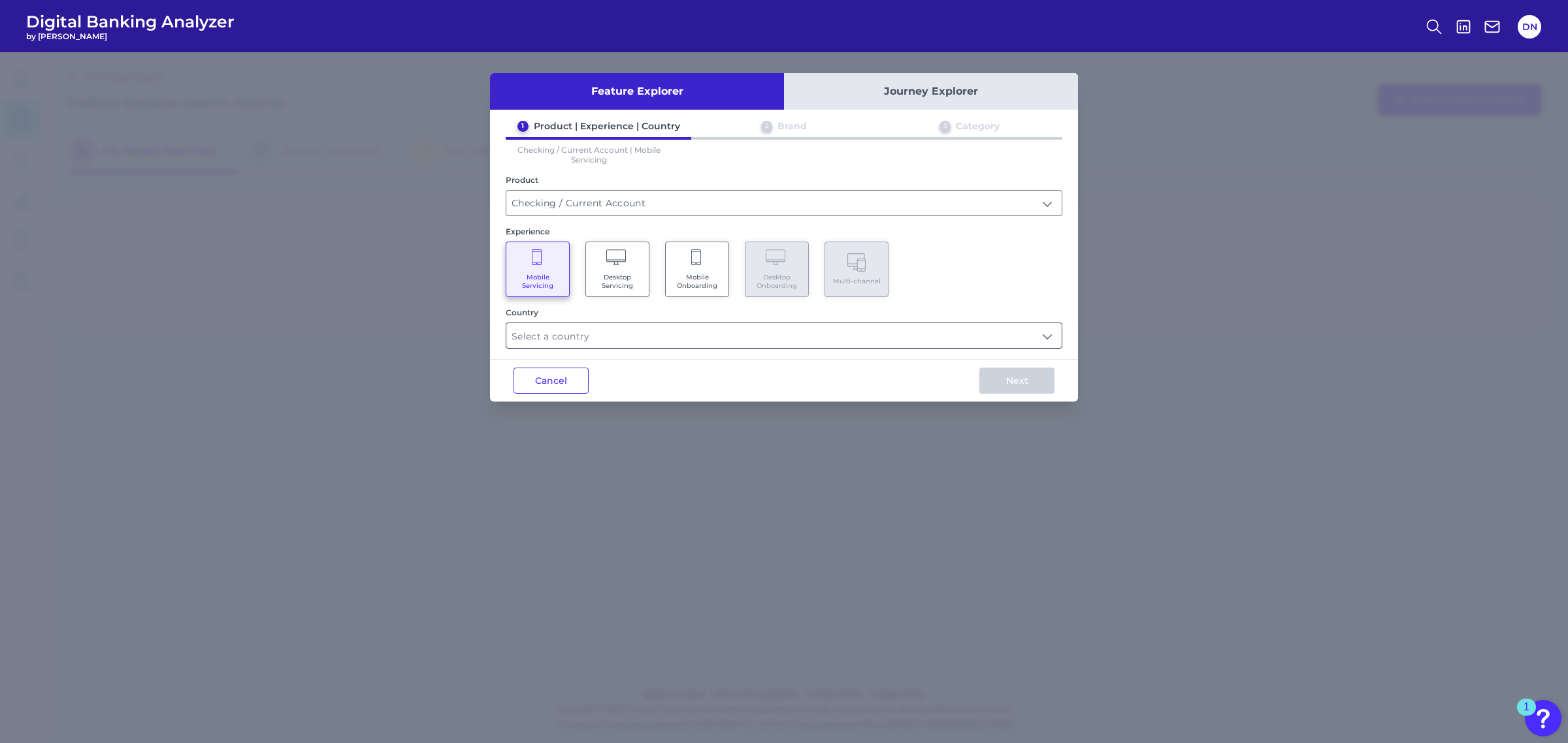
click at [565, 337] on input "text" at bounding box center [784, 336] width 555 height 25
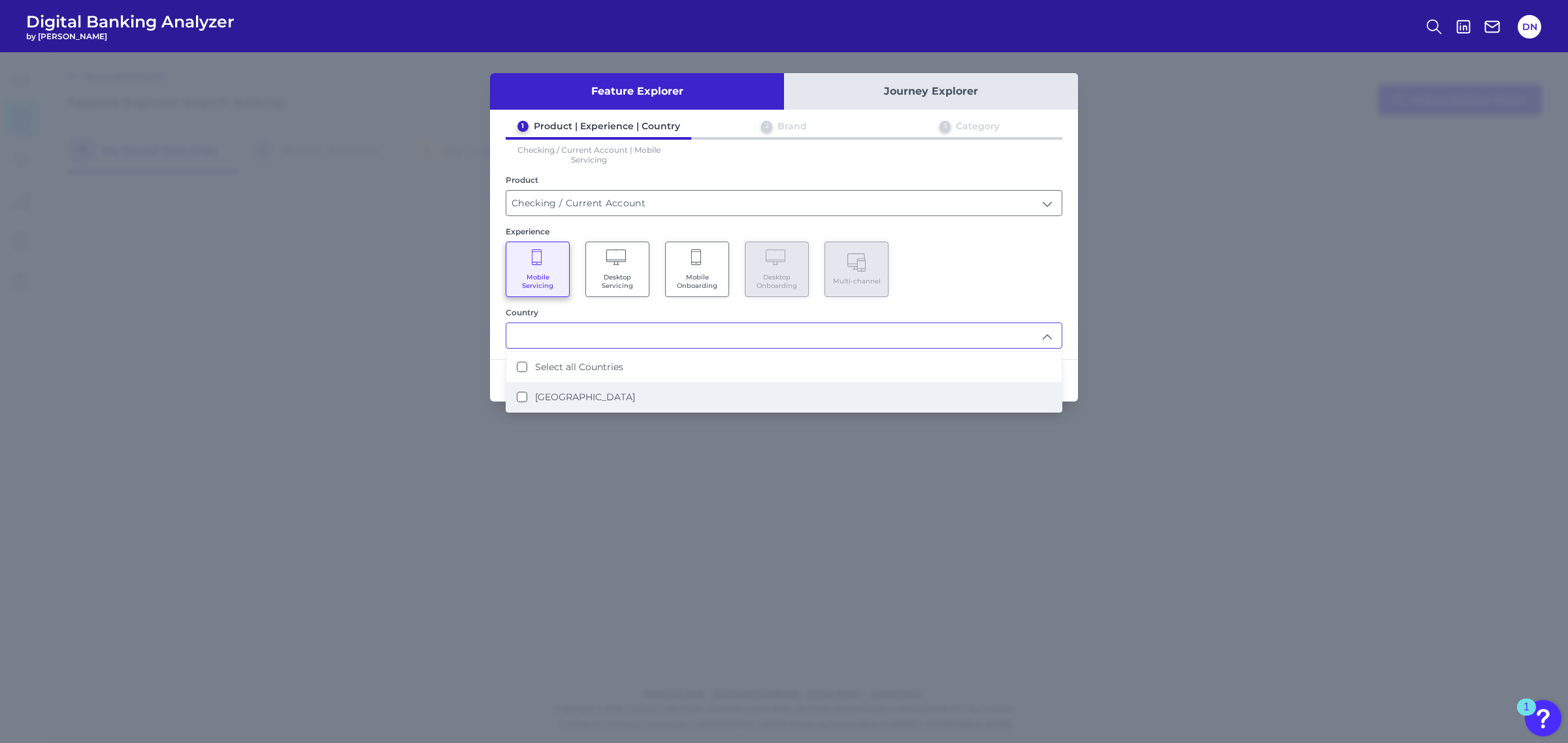
click at [518, 395] on div "United States" at bounding box center [576, 397] width 118 height 12
type input "Select all Countries"
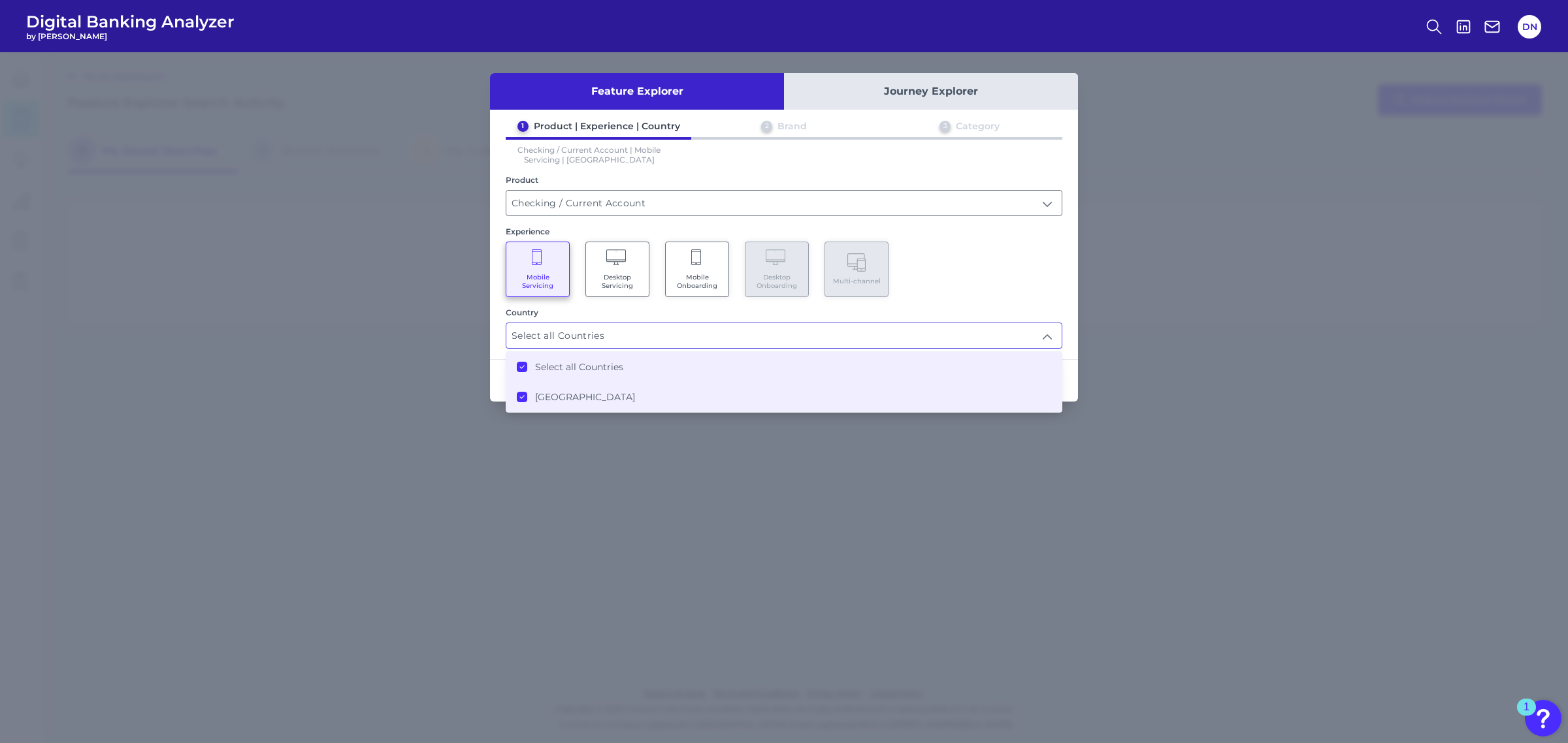
click at [602, 453] on div "Feature Explorer Journey Explorer 1 Product | Experience | Country 2 Brand 3 Ca…" at bounding box center [784, 397] width 1568 height 691
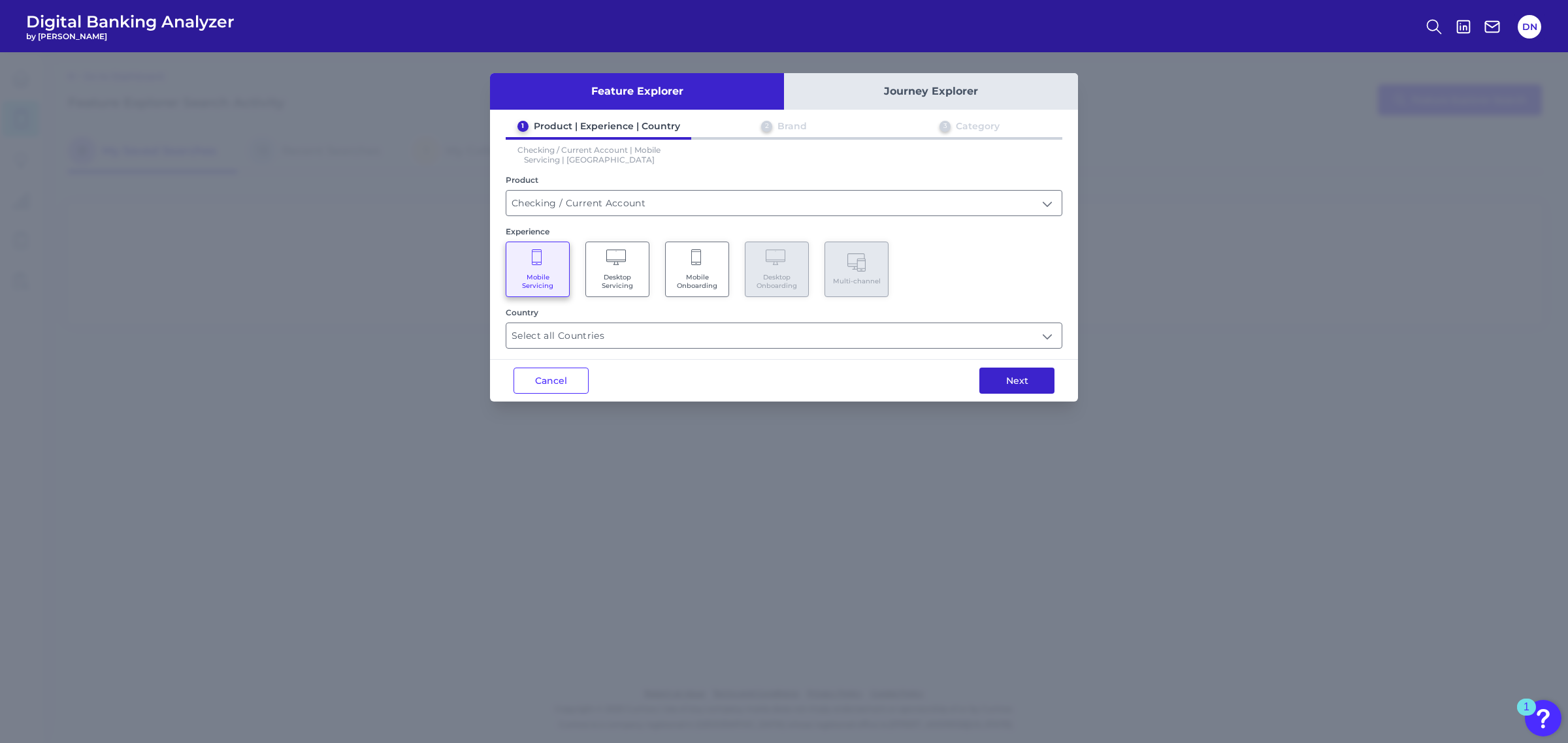
click at [1020, 376] on button "Next" at bounding box center [1017, 381] width 75 height 26
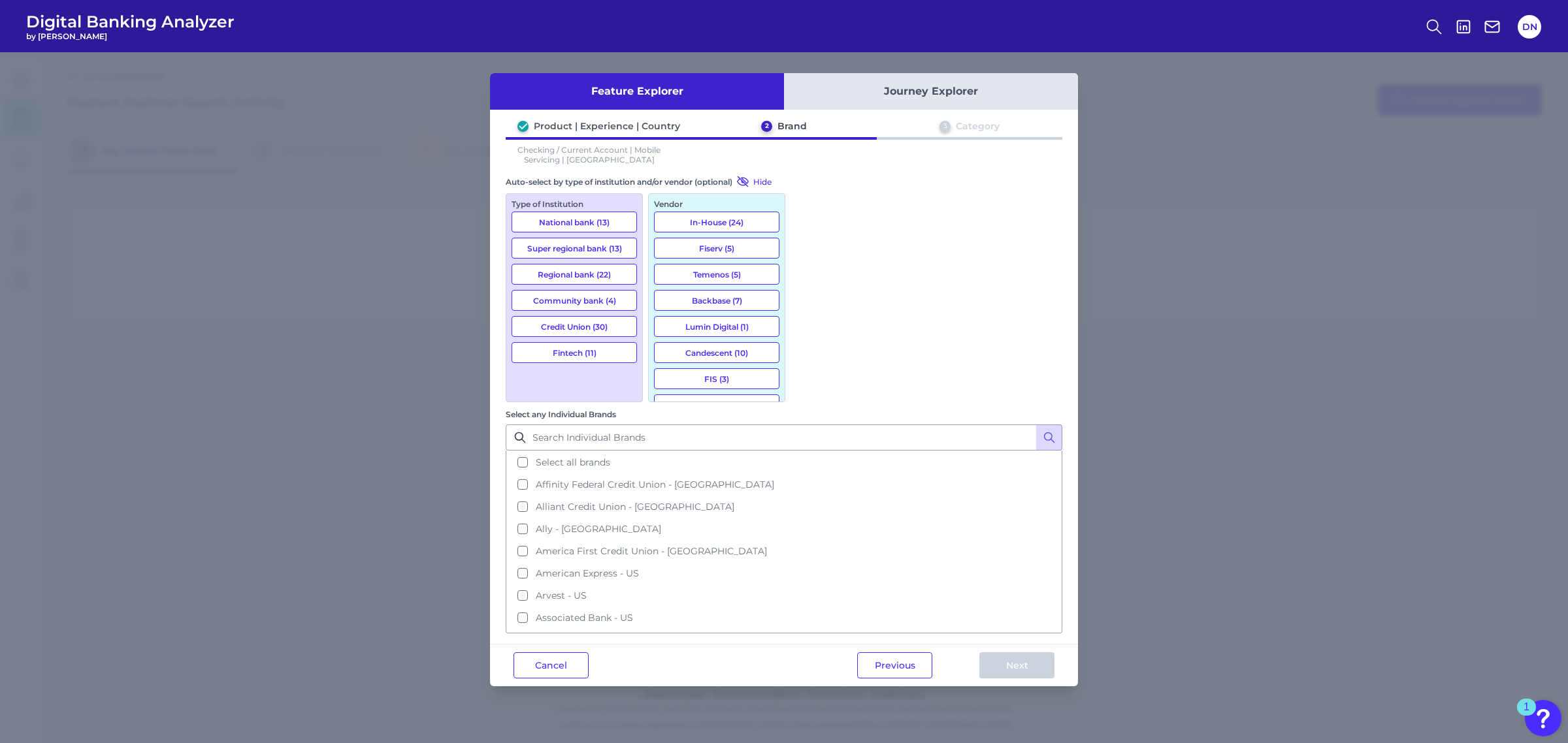
click at [594, 226] on button "National bank (13)" at bounding box center [574, 222] width 126 height 21
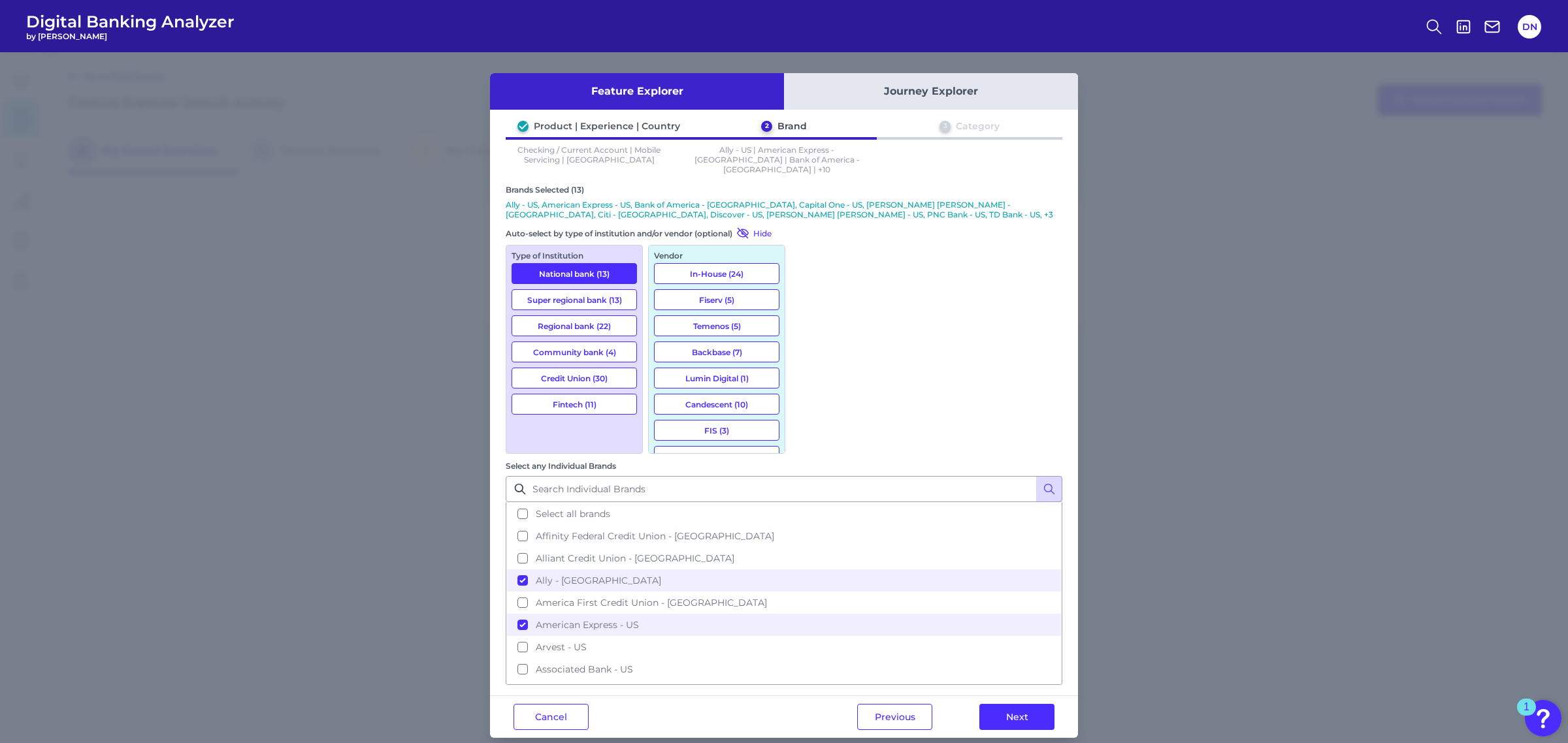
click at [596, 289] on button "Super regional bank (13)" at bounding box center [574, 300] width 126 height 21
click at [596, 316] on button "Regional bank (22)" at bounding box center [574, 326] width 126 height 21
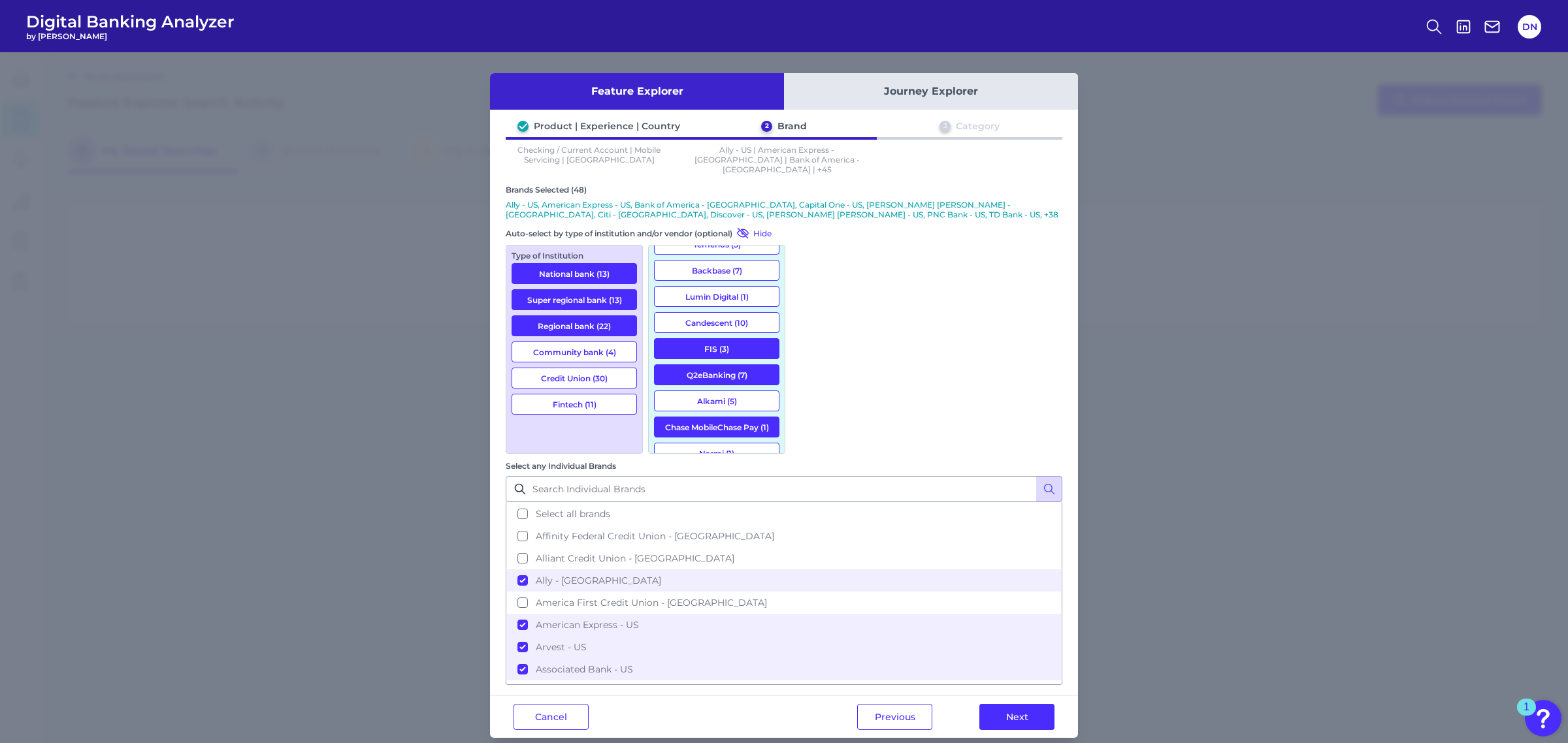
scroll to position [163, 0]
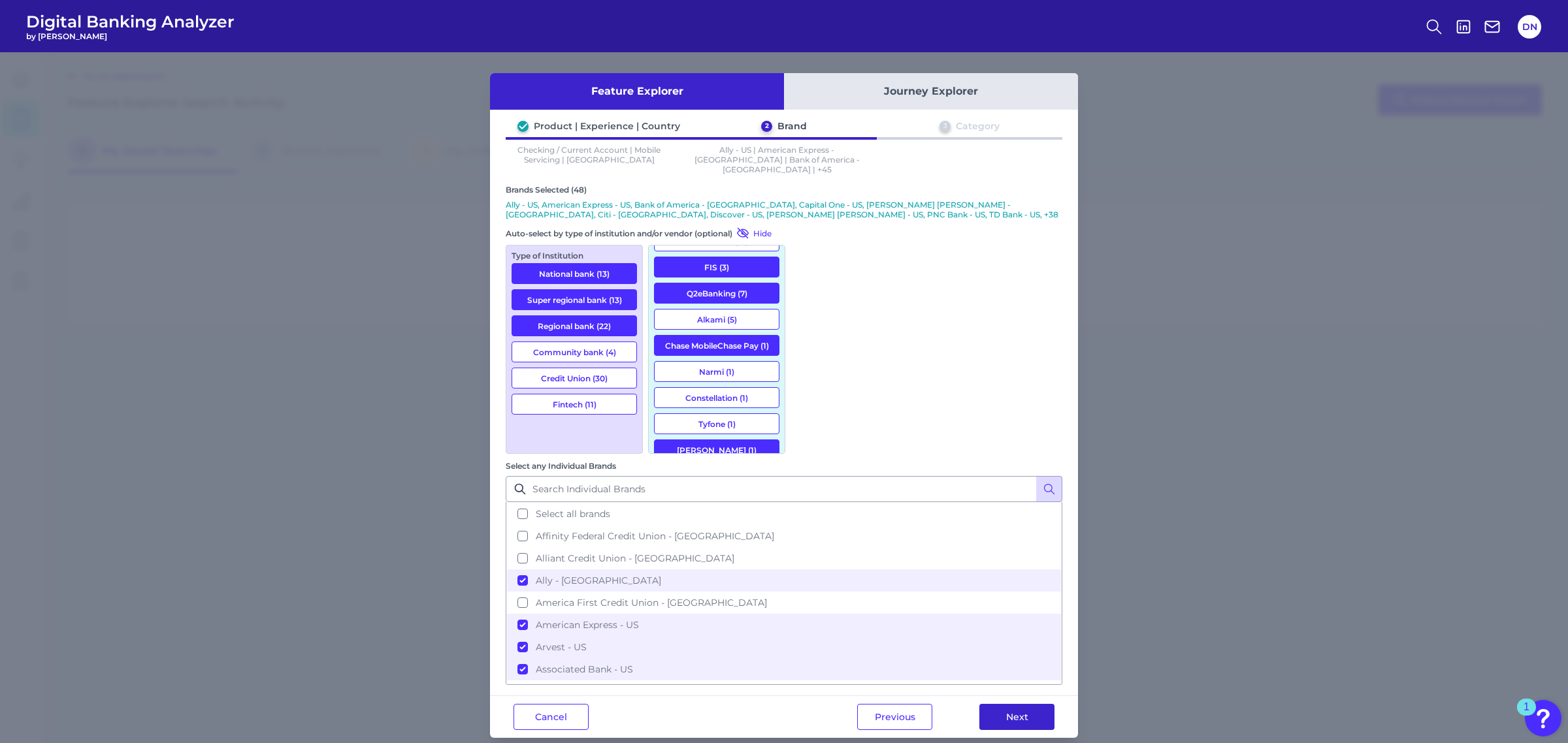
click at [1023, 567] on button "Next" at bounding box center [1017, 716] width 75 height 26
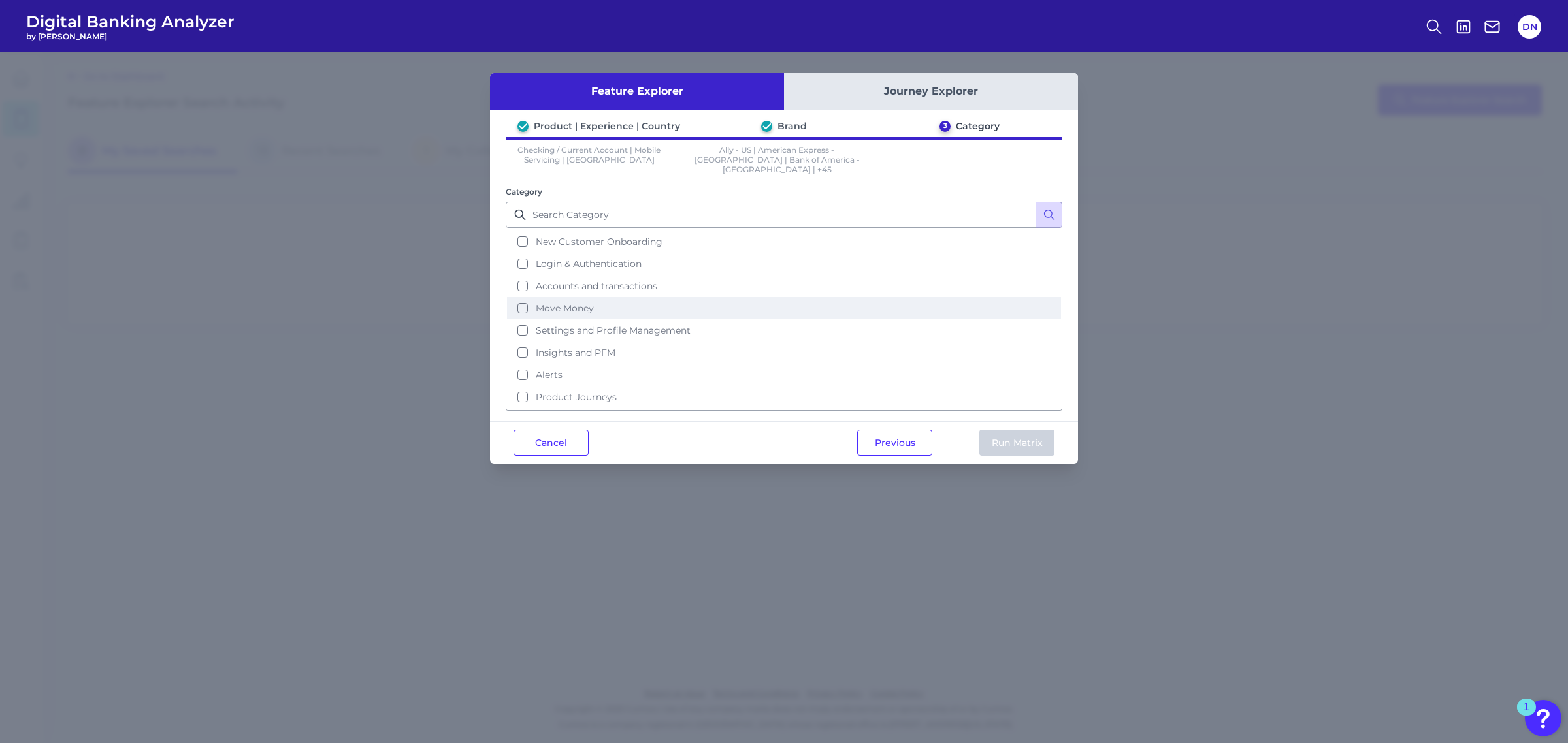
scroll to position [59, 0]
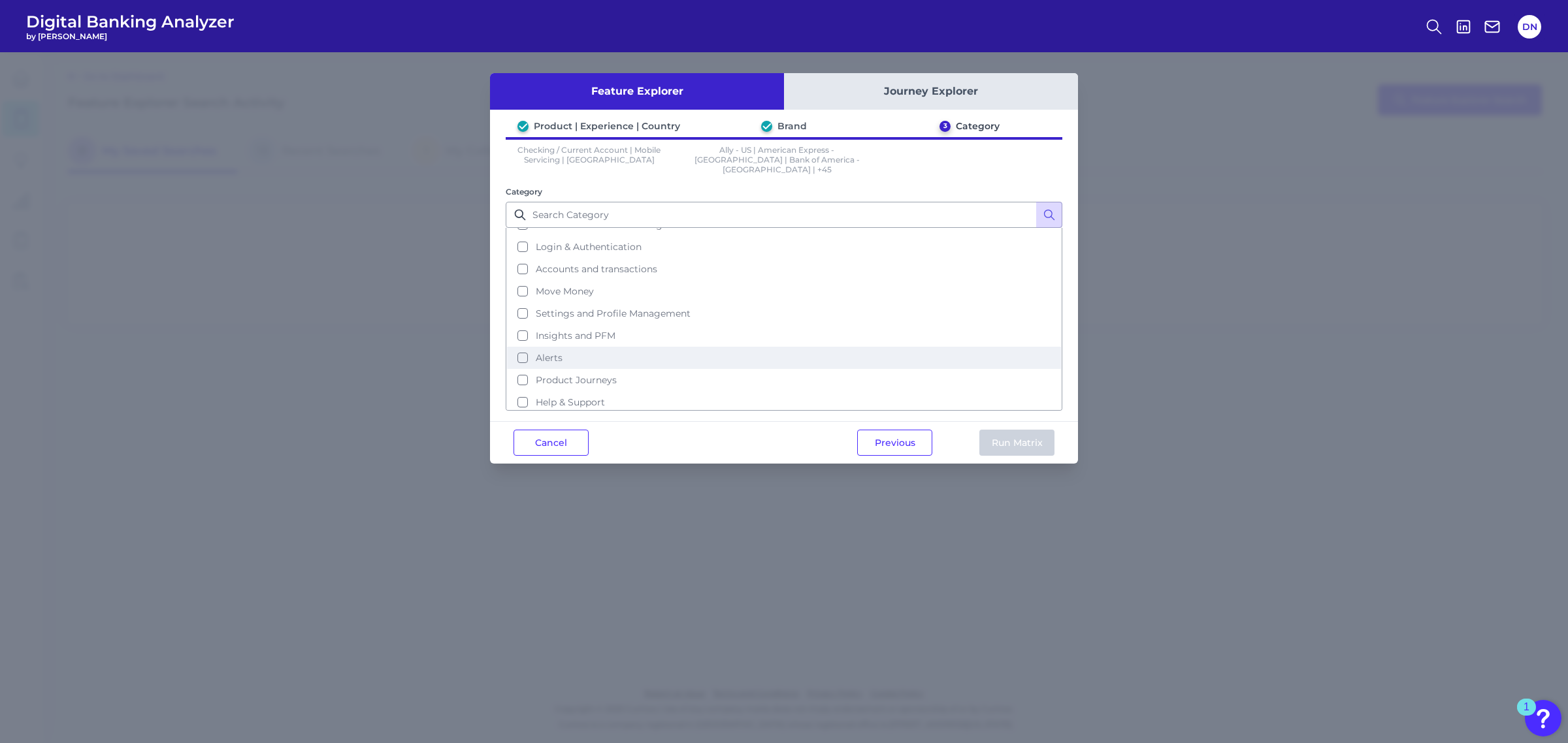
click at [523, 347] on button "Alerts" at bounding box center [784, 358] width 554 height 22
click at [1010, 434] on button "Run Matrix" at bounding box center [1017, 442] width 75 height 26
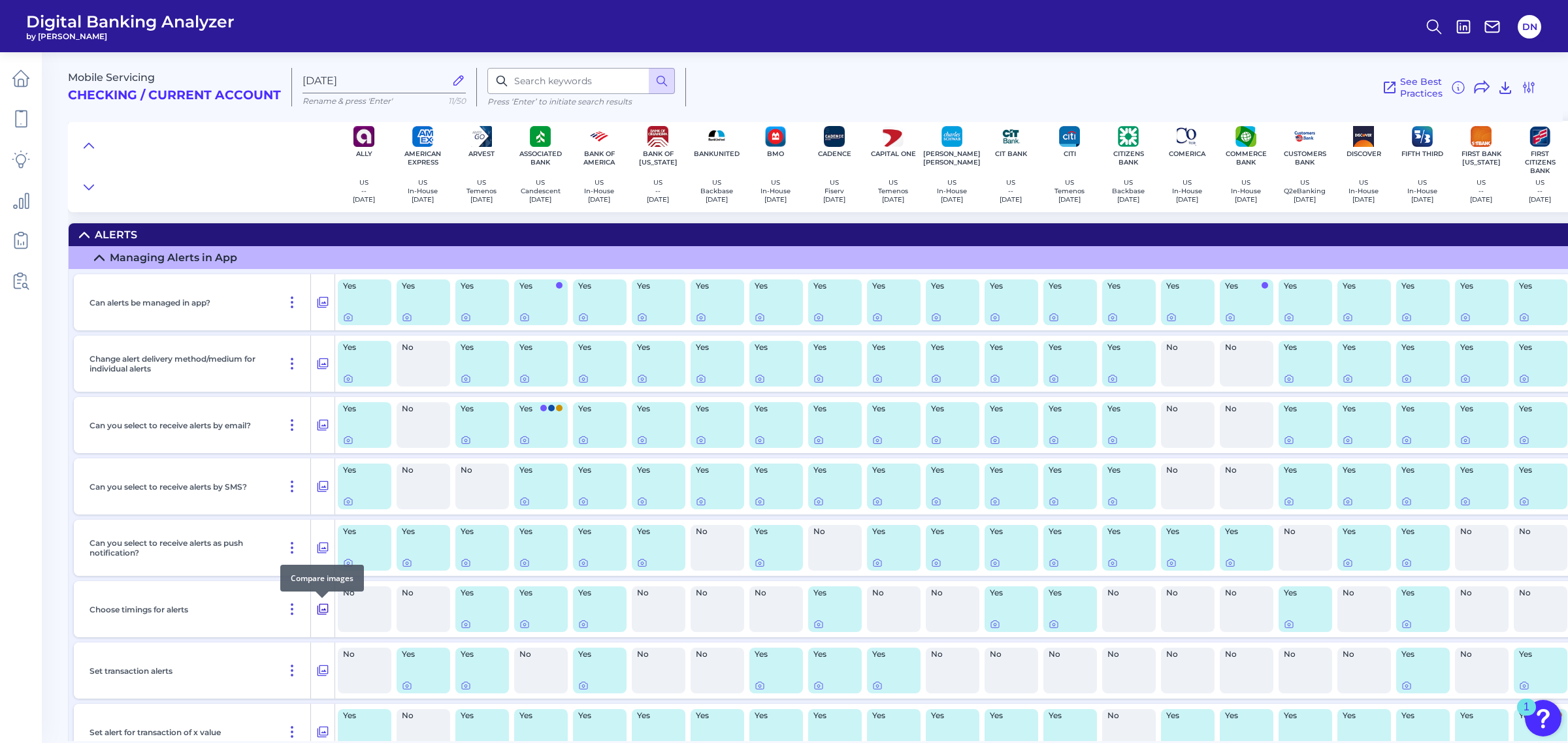
click at [321, 567] on icon at bounding box center [323, 610] width 11 height 11
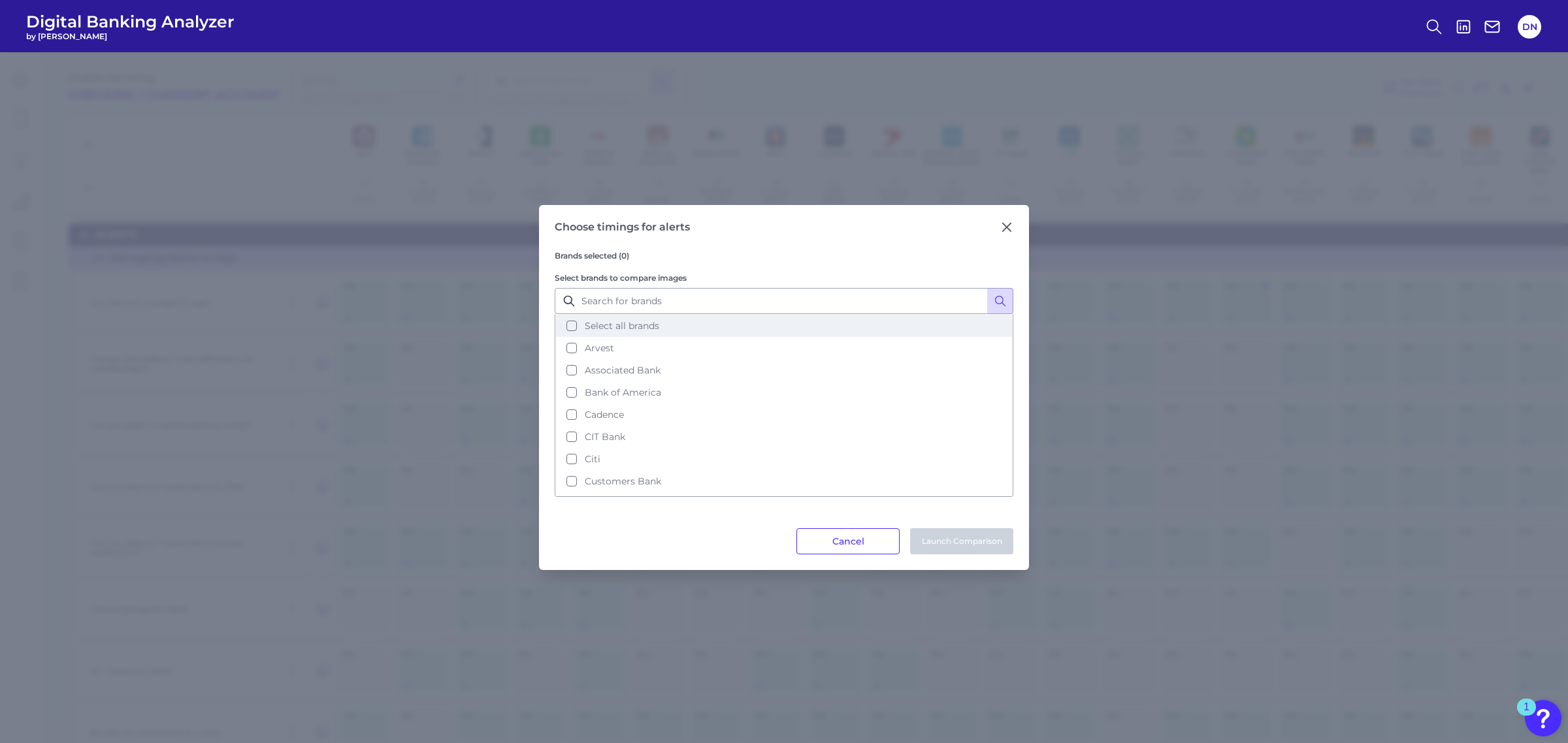
click at [572, 325] on button "Select all brands" at bounding box center [784, 326] width 456 height 22
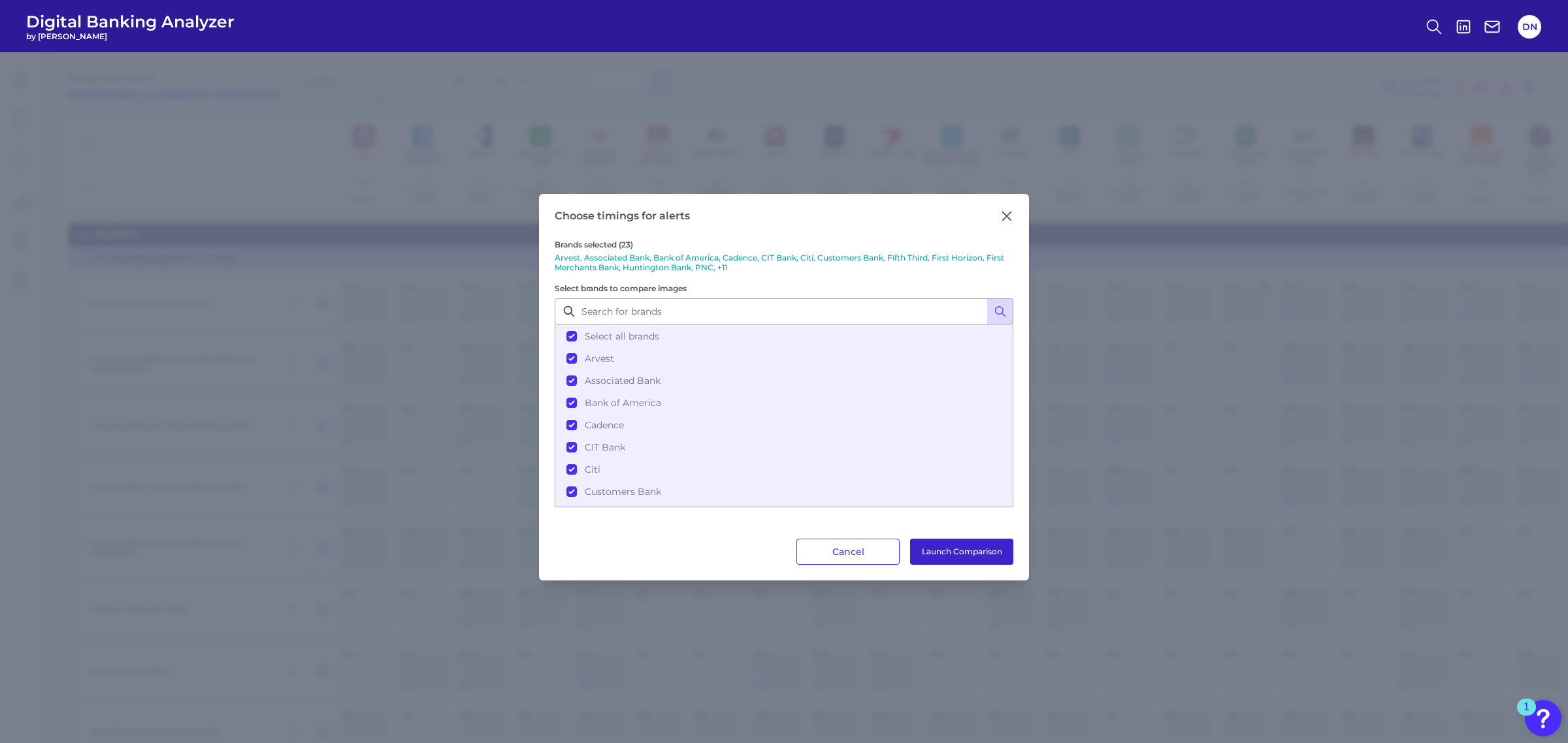
click at [961, 554] on button "Launch Comparison" at bounding box center [962, 552] width 103 height 26
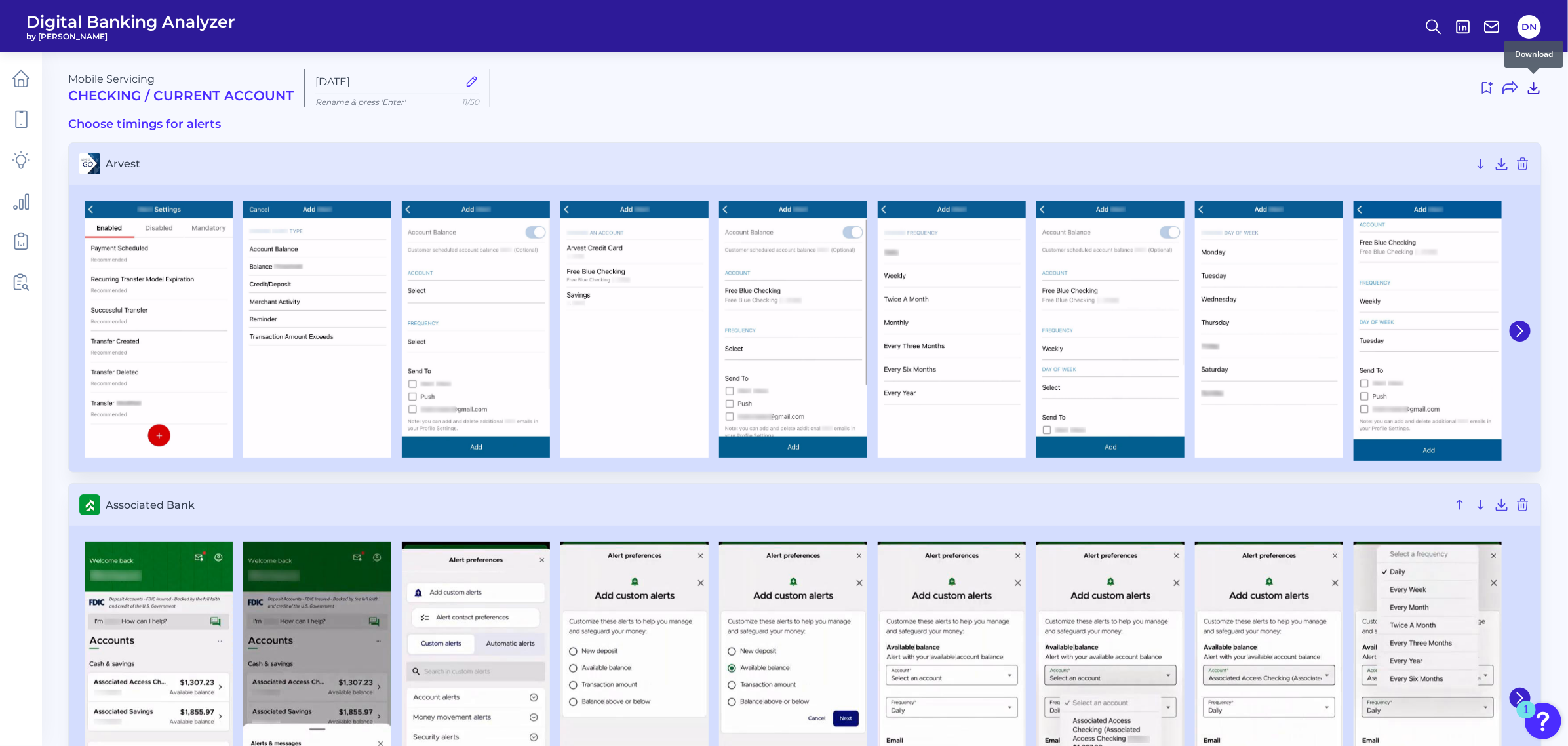
click at [1539, 90] on icon at bounding box center [1534, 88] width 15 height 15
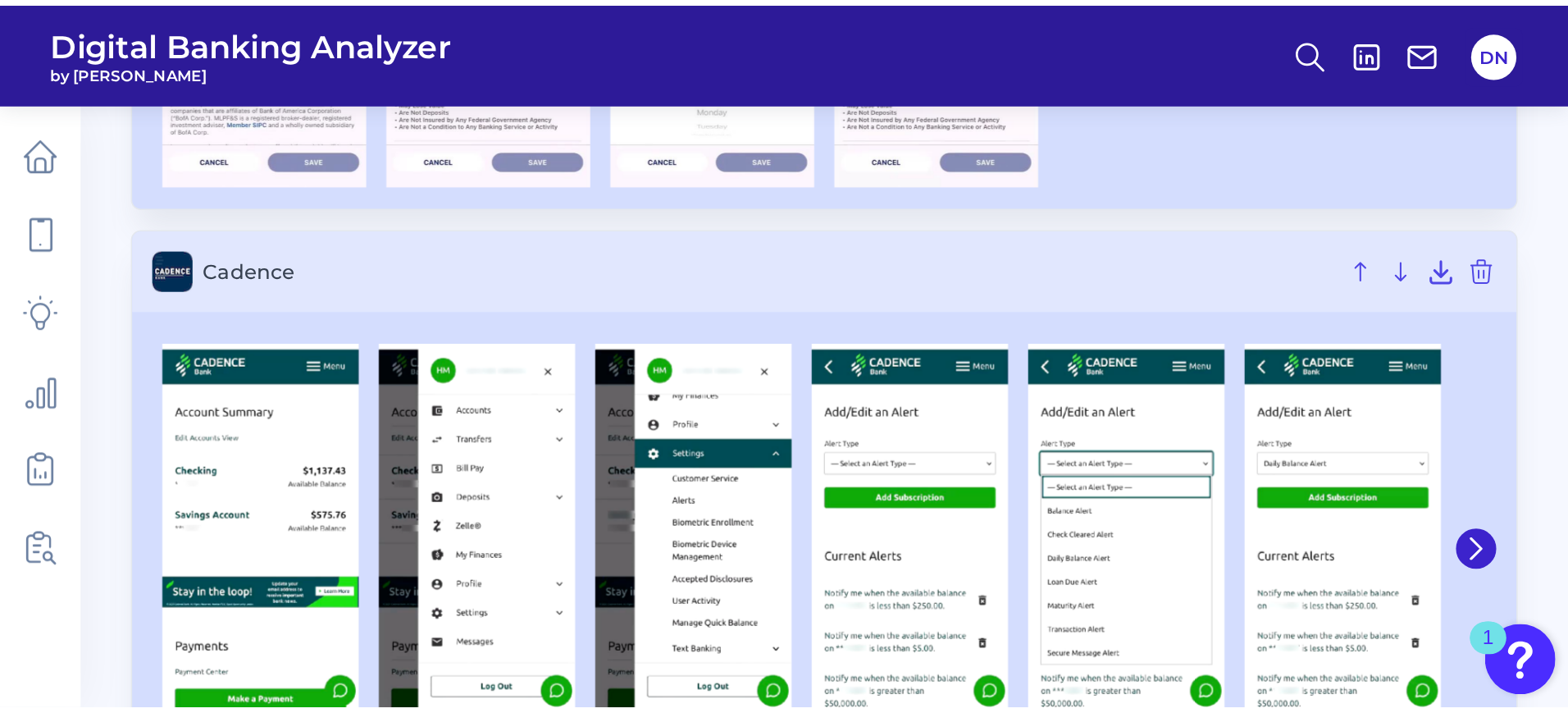
scroll to position [1453, 0]
